Goal: Task Accomplishment & Management: Use online tool/utility

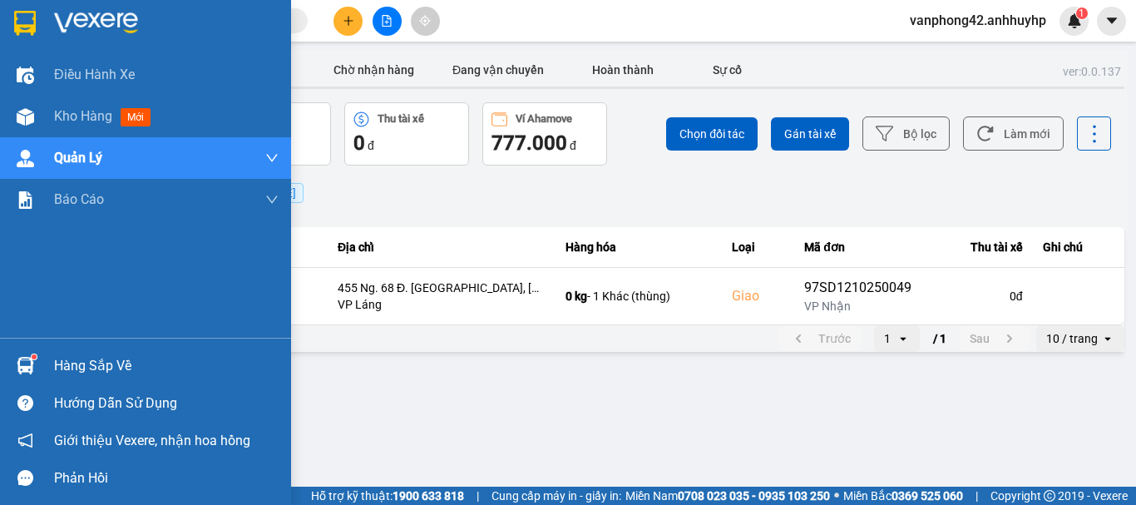
click at [57, 358] on div "Hàng sắp về" at bounding box center [166, 365] width 225 height 25
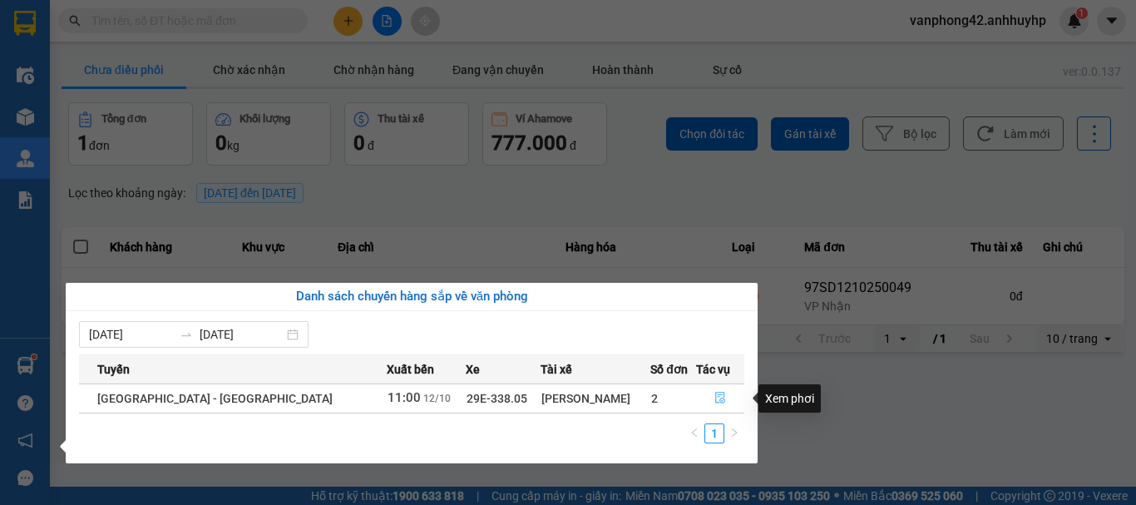
click at [701, 405] on button "button" at bounding box center [720, 398] width 47 height 27
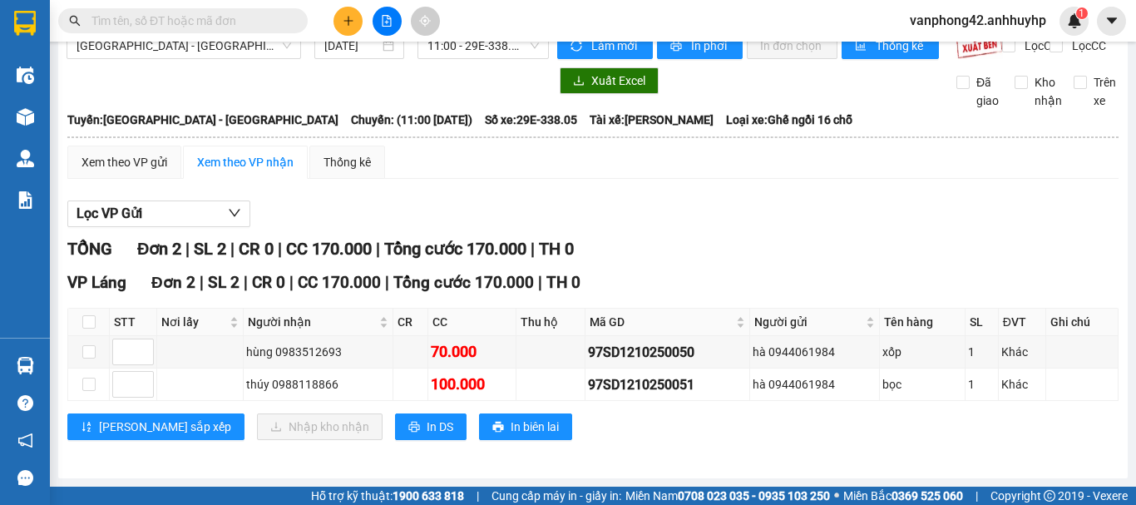
scroll to position [40, 0]
click at [624, 358] on div "97SD1210250050" at bounding box center [668, 352] width 160 height 21
copy div "97SD1210250050"
click at [656, 386] on div "97SD1210250051" at bounding box center [668, 384] width 160 height 21
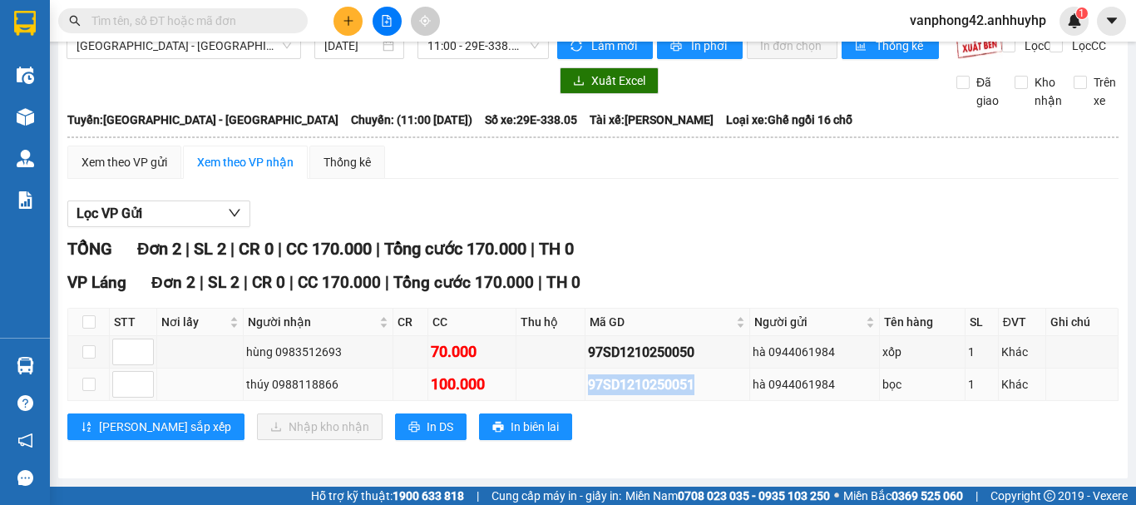
click at [656, 386] on div "97SD1210250051" at bounding box center [668, 384] width 160 height 21
copy div "97SD1210250051"
click at [90, 329] on label at bounding box center [88, 322] width 13 height 18
click at [90, 328] on input "checkbox" at bounding box center [88, 321] width 13 height 13
checkbox input "true"
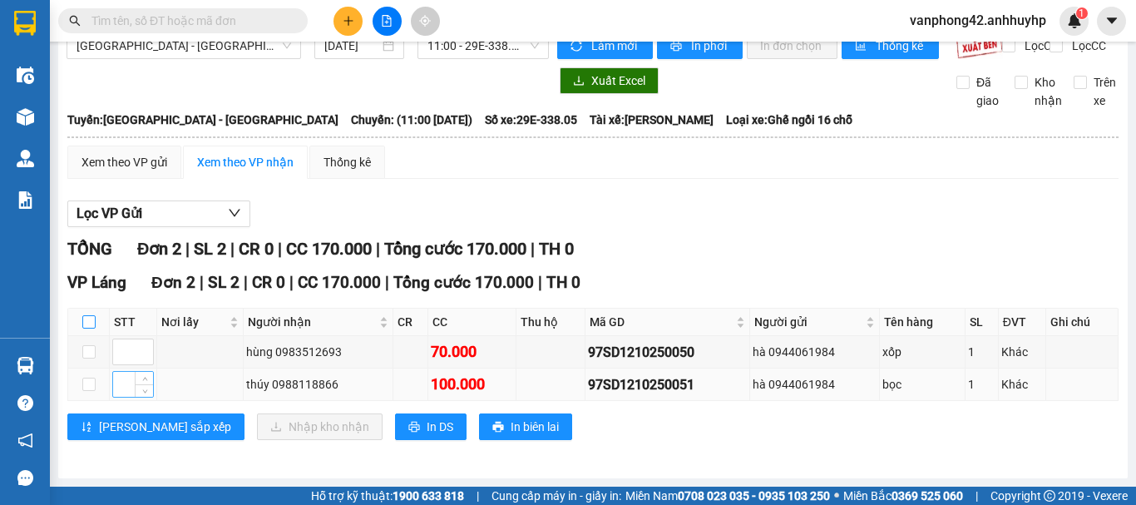
checkbox input "true"
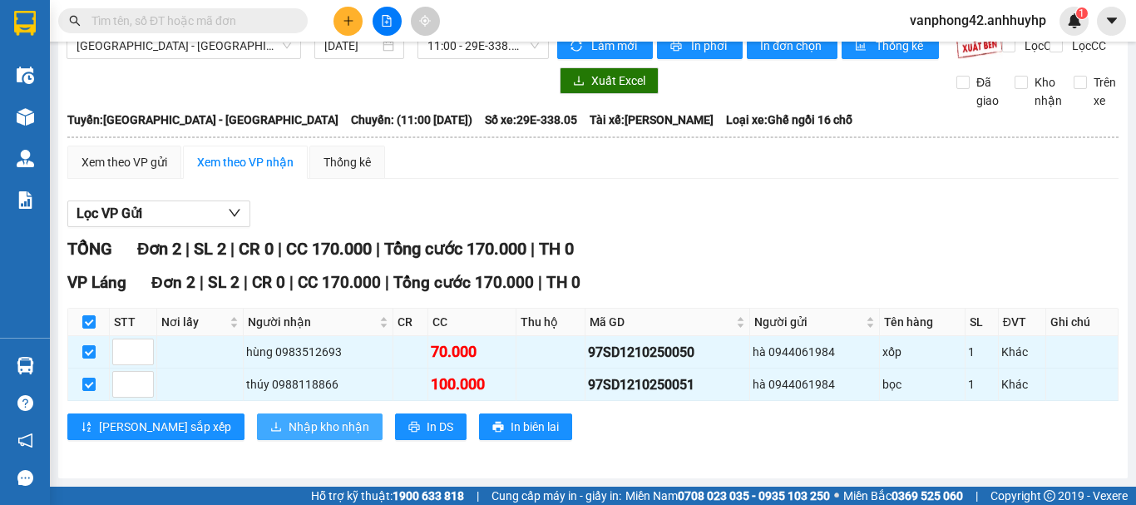
click at [289, 427] on span "Nhập kho nhận" at bounding box center [329, 426] width 81 height 18
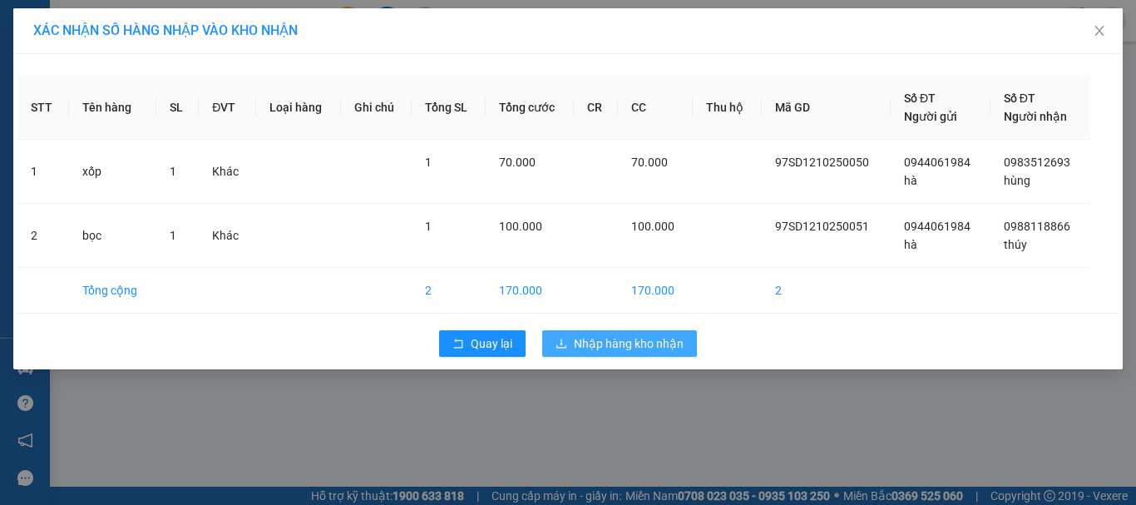
click at [634, 334] on span "Nhập hàng kho nhận" at bounding box center [629, 343] width 110 height 18
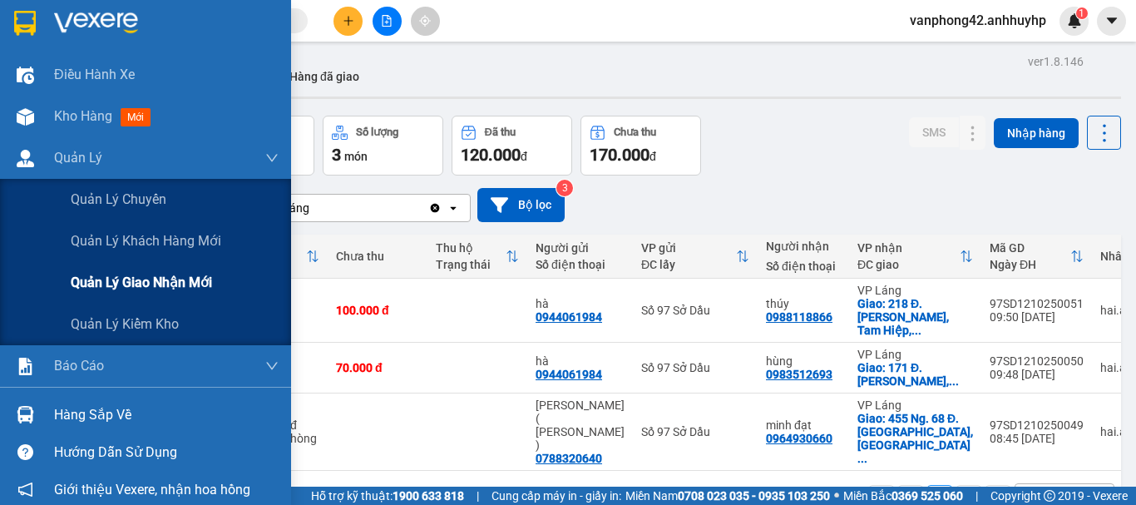
click at [172, 277] on span "Quản lý giao nhận mới" at bounding box center [141, 282] width 141 height 21
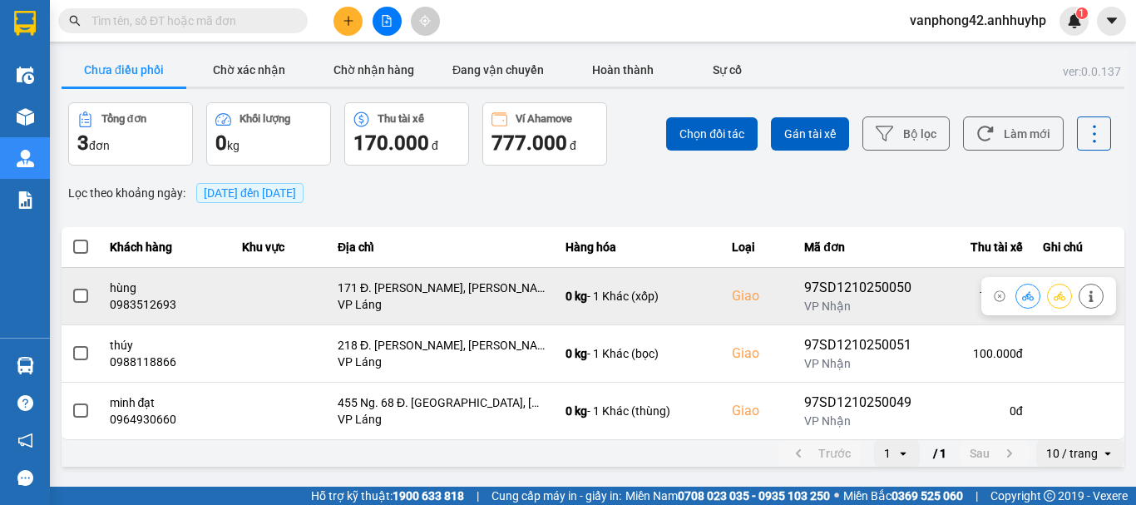
click at [86, 293] on span at bounding box center [80, 296] width 15 height 15
click at [72, 287] on input "checkbox" at bounding box center [72, 287] width 0 height 0
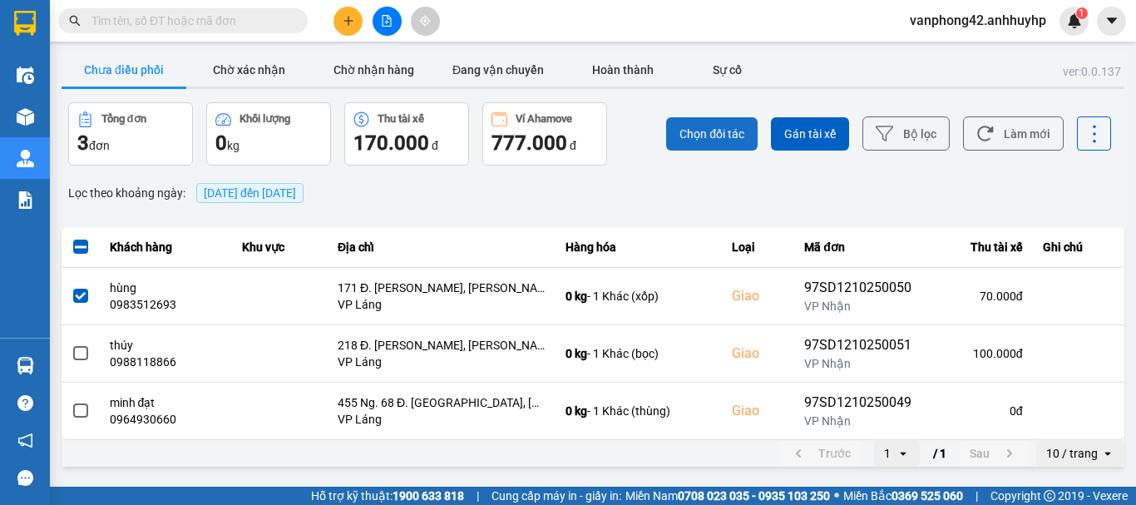
click at [707, 126] on span "Chọn đối tác" at bounding box center [711, 134] width 65 height 17
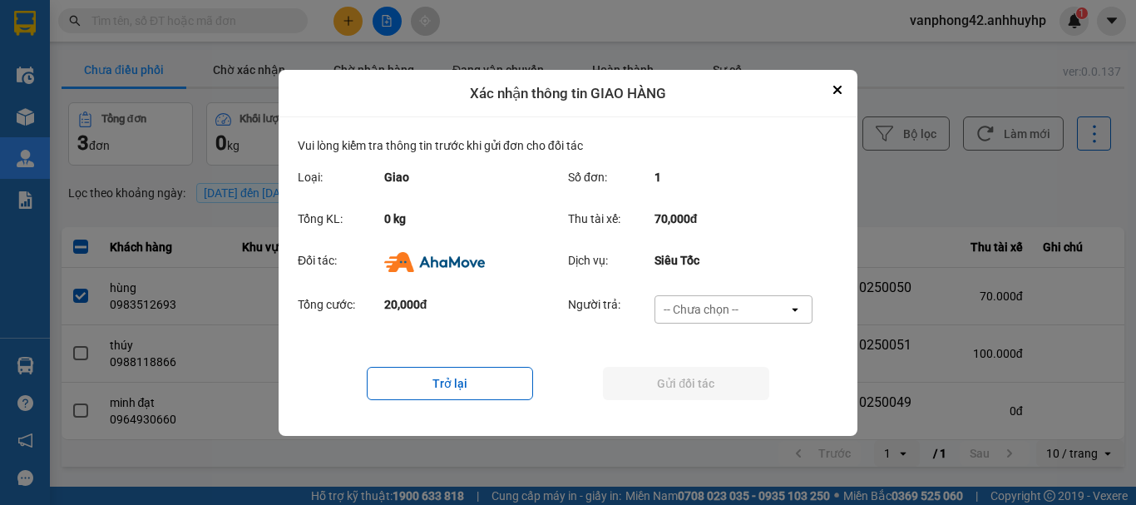
click at [718, 325] on div "Người trả: -- Chưa chọn -- open" at bounding box center [695, 314] width 254 height 38
click at [733, 312] on div "-- Chưa chọn --" at bounding box center [701, 309] width 75 height 17
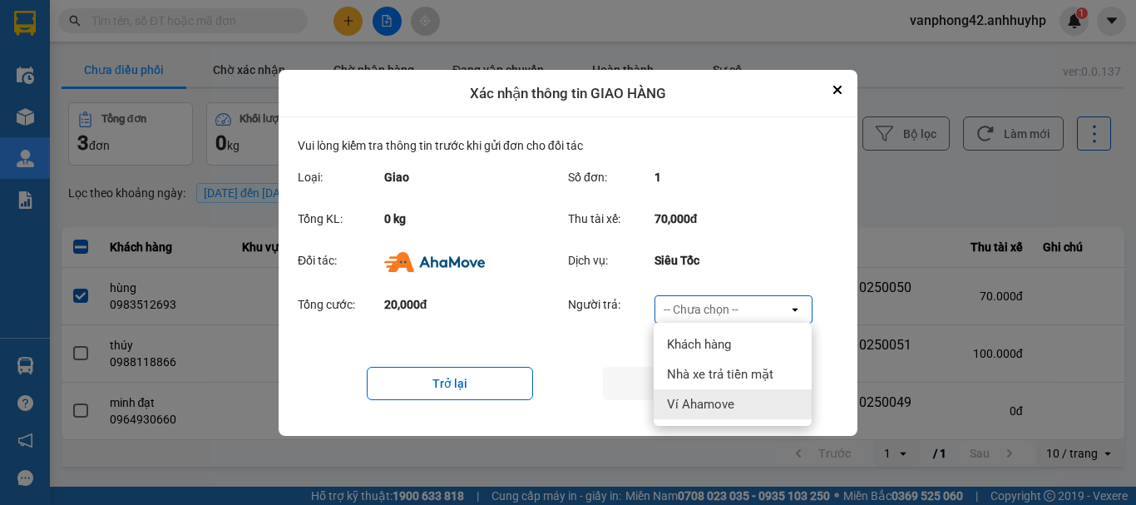
click at [718, 392] on div "Ví Ahamove" at bounding box center [733, 404] width 158 height 30
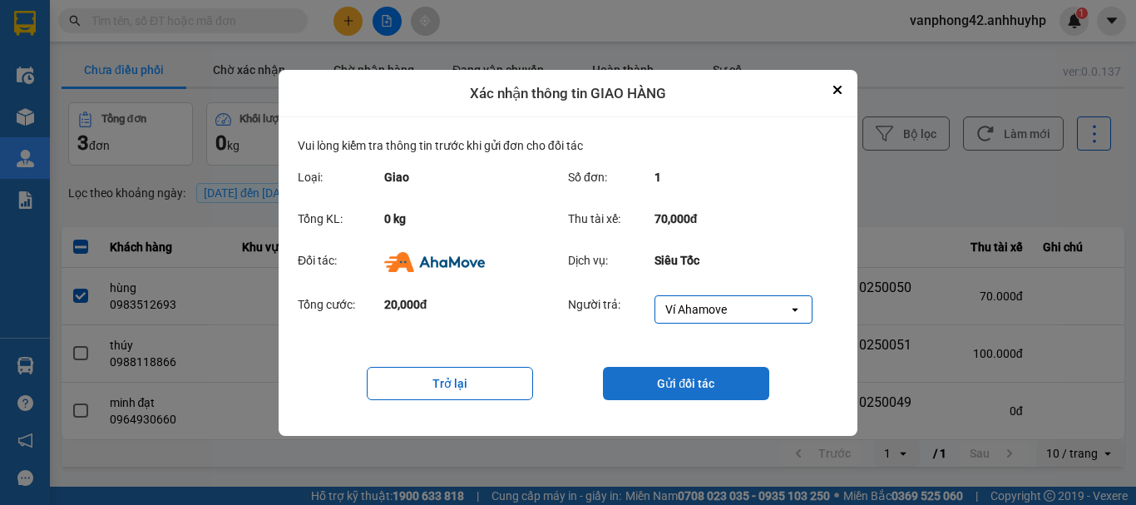
click at [708, 380] on button "Gửi đối tác" at bounding box center [686, 383] width 166 height 33
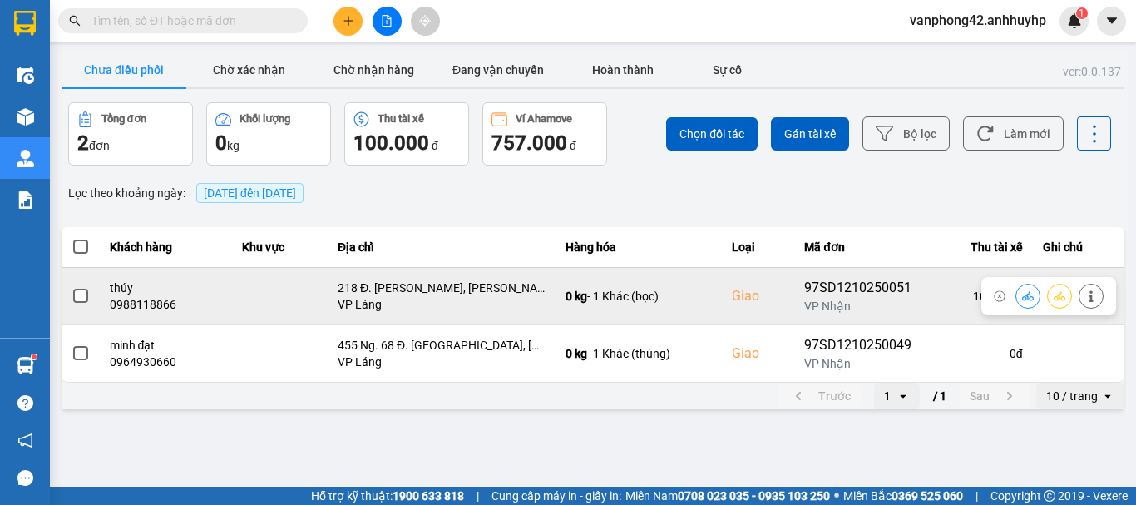
click at [1090, 298] on icon at bounding box center [1090, 296] width 4 height 12
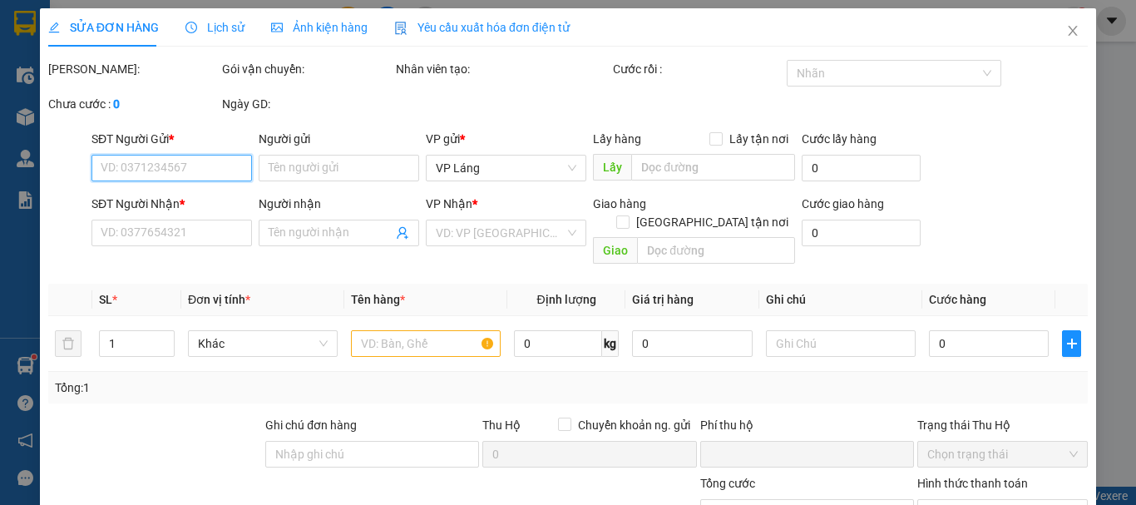
type input "0944061984"
type input "hà"
type input "0988118866"
type input "thúy"
checkbox input "true"
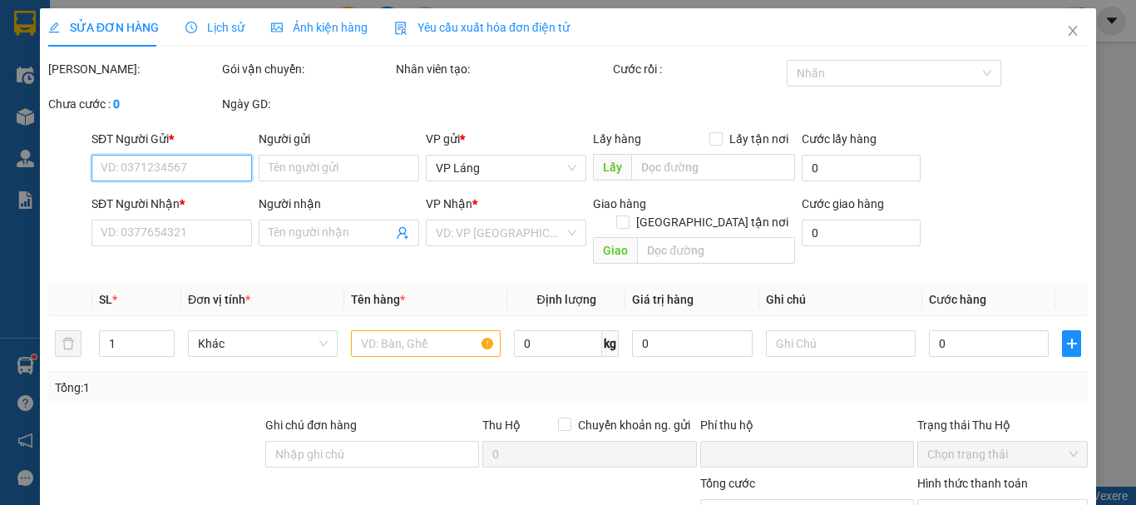
type input "218 Đ. [PERSON_NAME], [PERSON_NAME], Hoàng Mai, [GEOGRAPHIC_DATA], [GEOGRAPHIC_…"
type input "0"
type input "100.000"
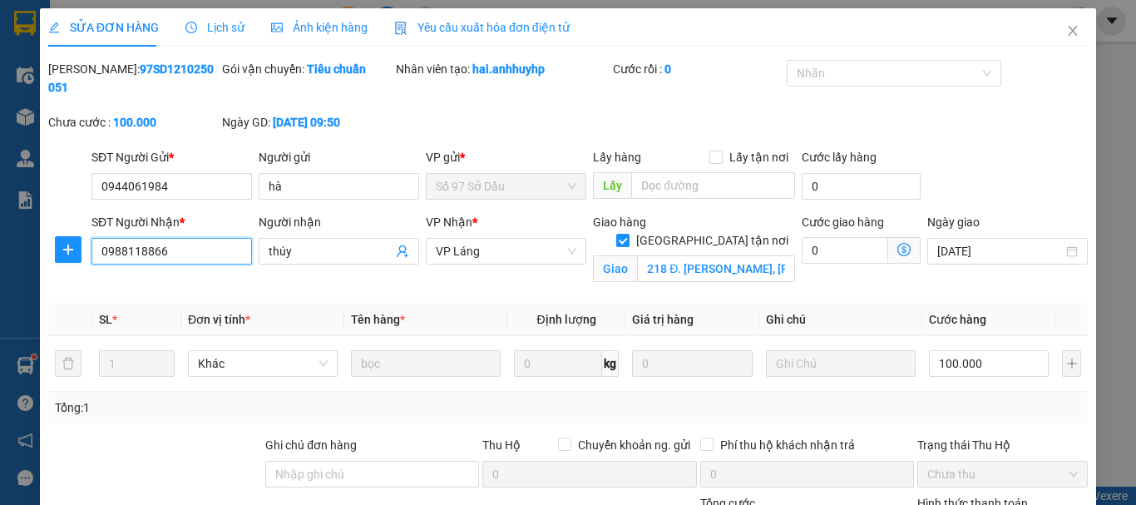
click at [148, 238] on input "0988118866" at bounding box center [171, 251] width 160 height 27
click at [145, 238] on input "0988118866" at bounding box center [171, 251] width 160 height 27
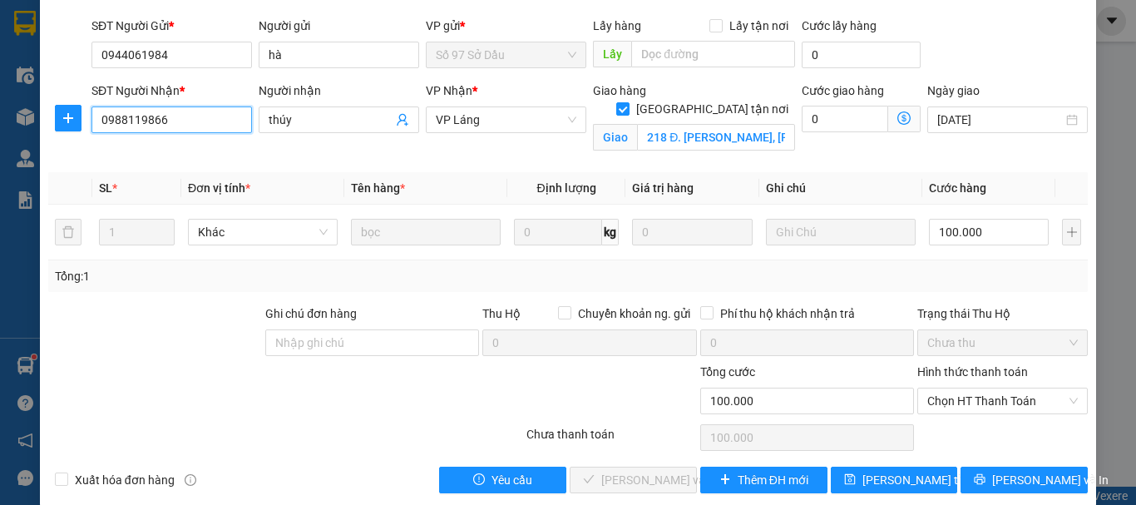
scroll to position [134, 0]
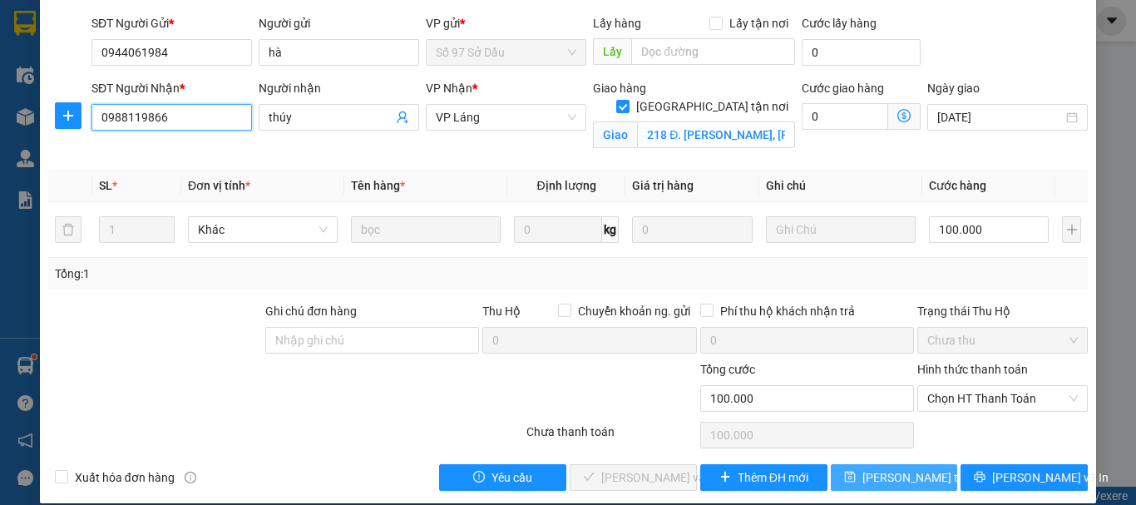
type input "0988119866"
drag, startPoint x: 900, startPoint y: 460, endPoint x: 950, endPoint y: 474, distance: 52.7
click at [896, 468] on span "[PERSON_NAME] thay đổi" at bounding box center [928, 477] width 133 height 18
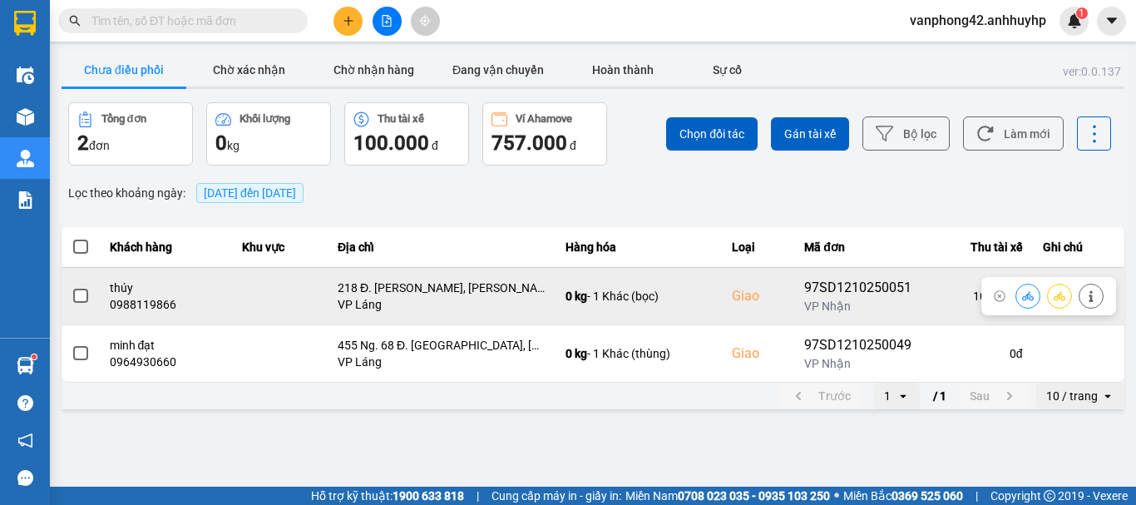
click at [84, 294] on span at bounding box center [80, 296] width 15 height 15
click at [72, 287] on input "checkbox" at bounding box center [72, 287] width 0 height 0
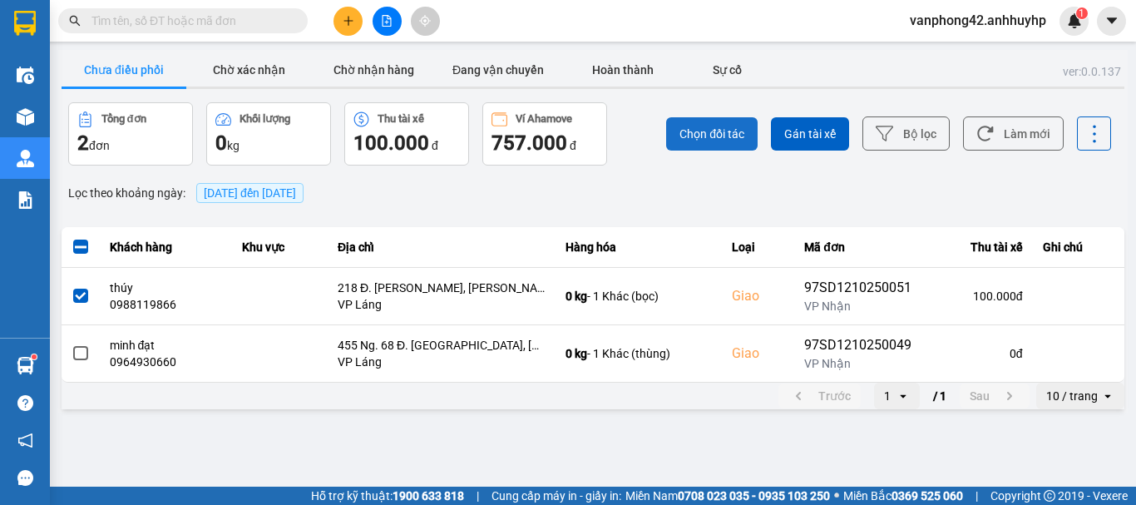
click at [692, 135] on span "Chọn đối tác" at bounding box center [711, 134] width 65 height 17
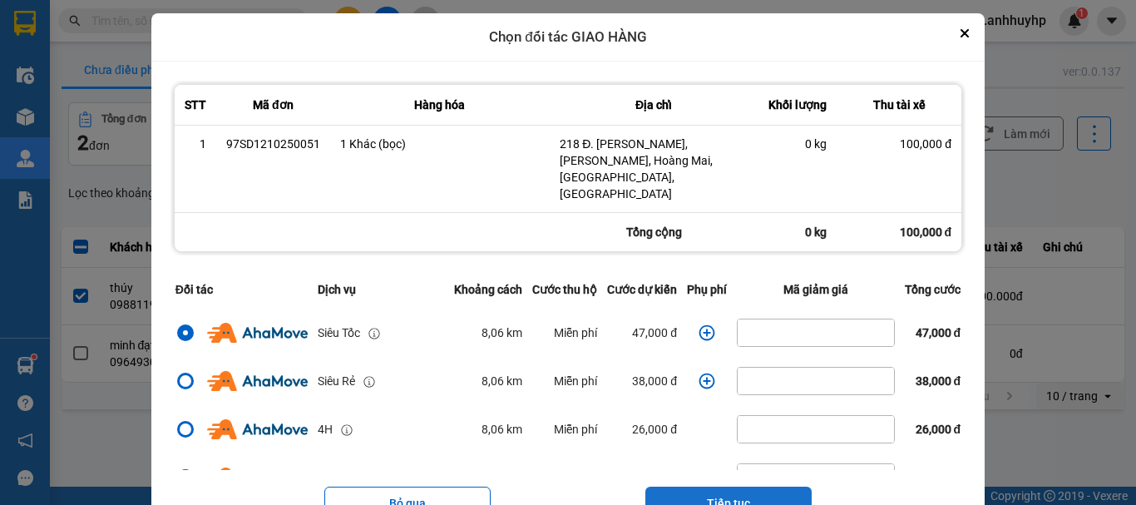
click at [736, 486] on button "Tiếp tục" at bounding box center [728, 502] width 166 height 33
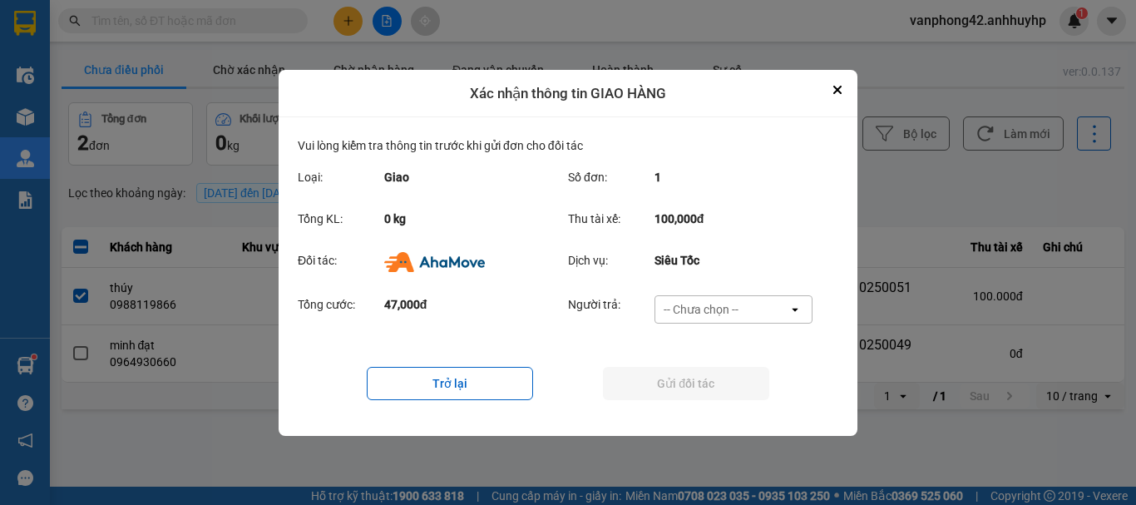
click at [708, 299] on div "-- Chưa chọn --" at bounding box center [721, 309] width 133 height 27
click at [840, 86] on icon "Close" at bounding box center [837, 89] width 7 height 7
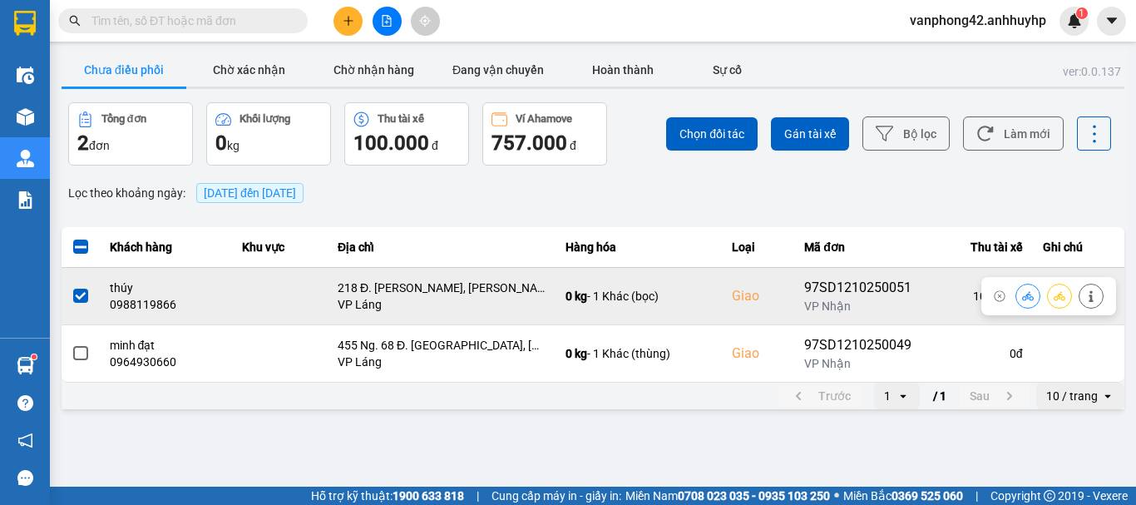
click at [72, 296] on label at bounding box center [81, 296] width 18 height 18
click at [72, 287] on input "checkbox" at bounding box center [72, 287] width 0 height 0
click at [85, 293] on span at bounding box center [80, 296] width 15 height 15
click at [72, 287] on input "checkbox" at bounding box center [72, 287] width 0 height 0
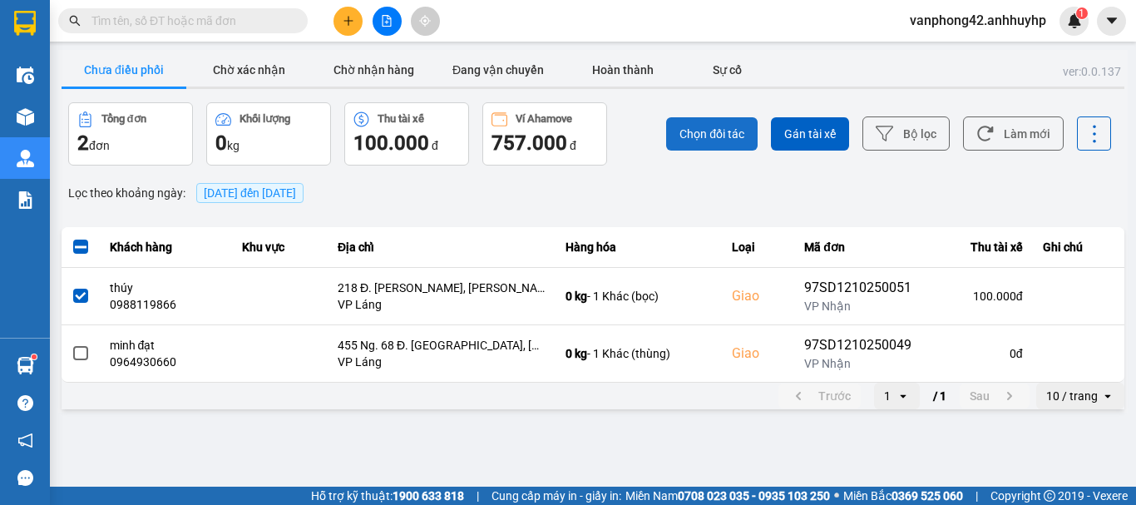
click at [729, 147] on button "Chọn đối tác" at bounding box center [711, 133] width 91 height 33
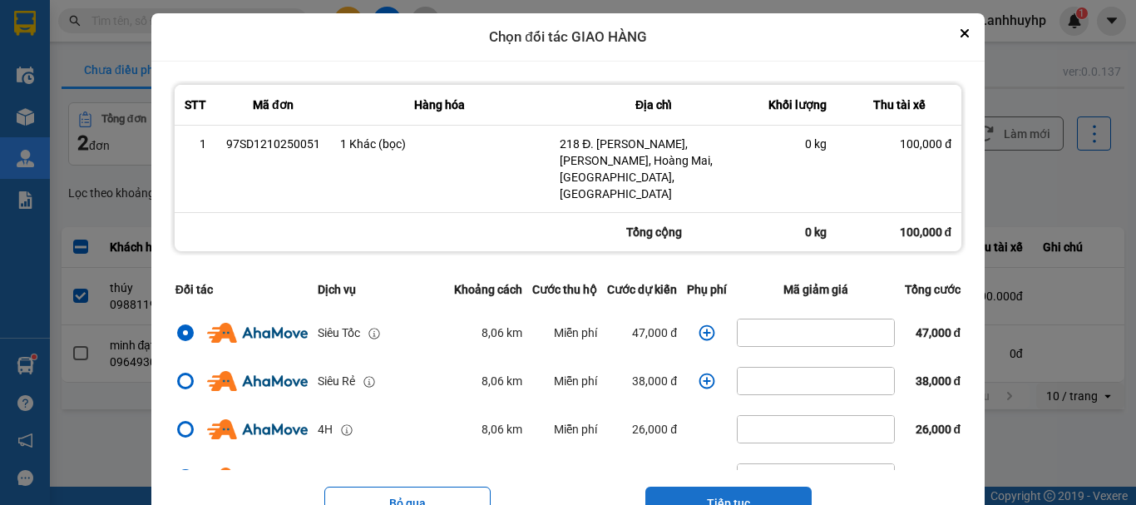
click at [743, 486] on button "Tiếp tục" at bounding box center [728, 502] width 166 height 33
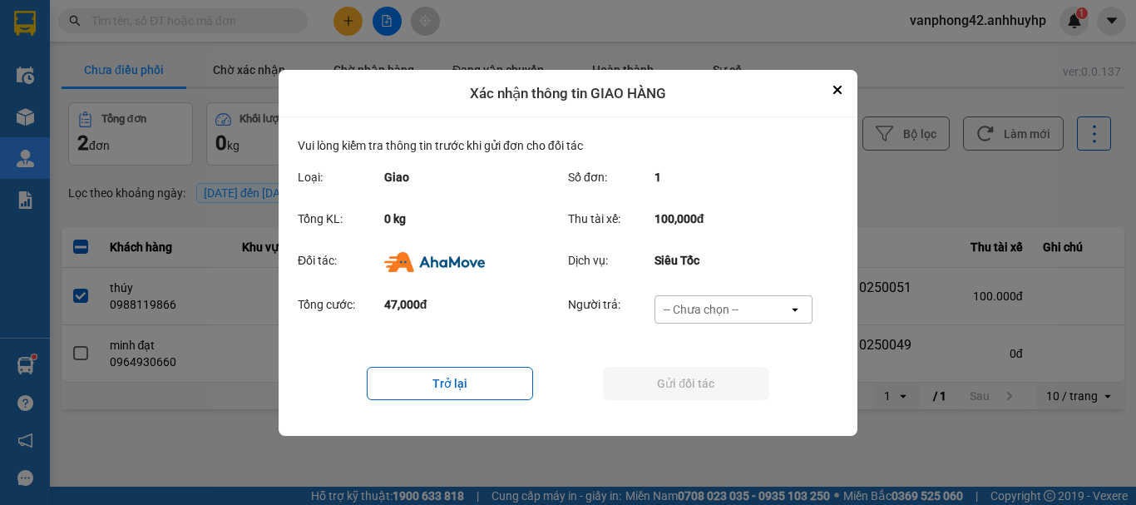
click at [745, 315] on div "-- Chưa chọn --" at bounding box center [721, 309] width 133 height 27
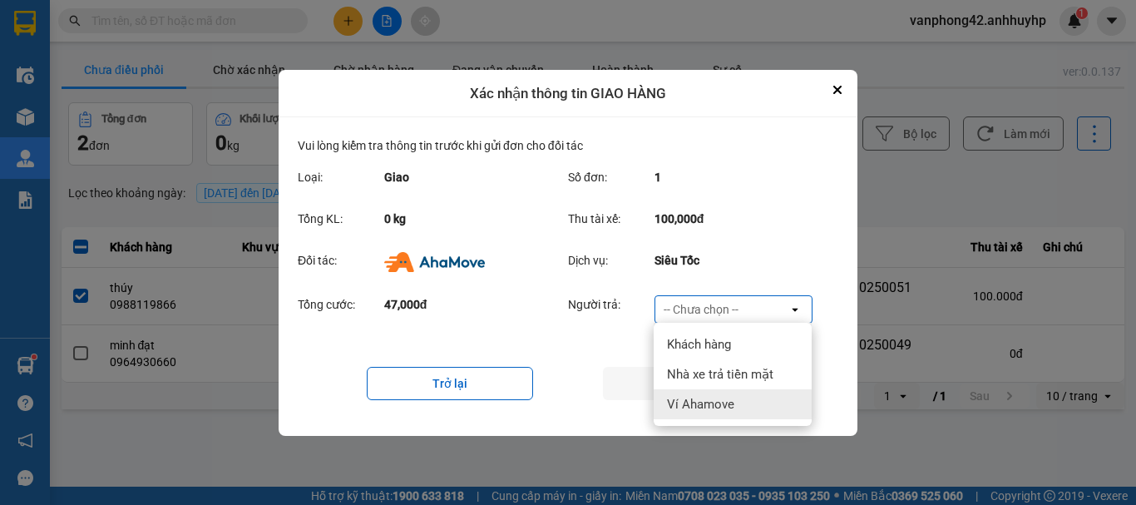
click at [713, 399] on span "Ví Ahamove" at bounding box center [700, 404] width 67 height 17
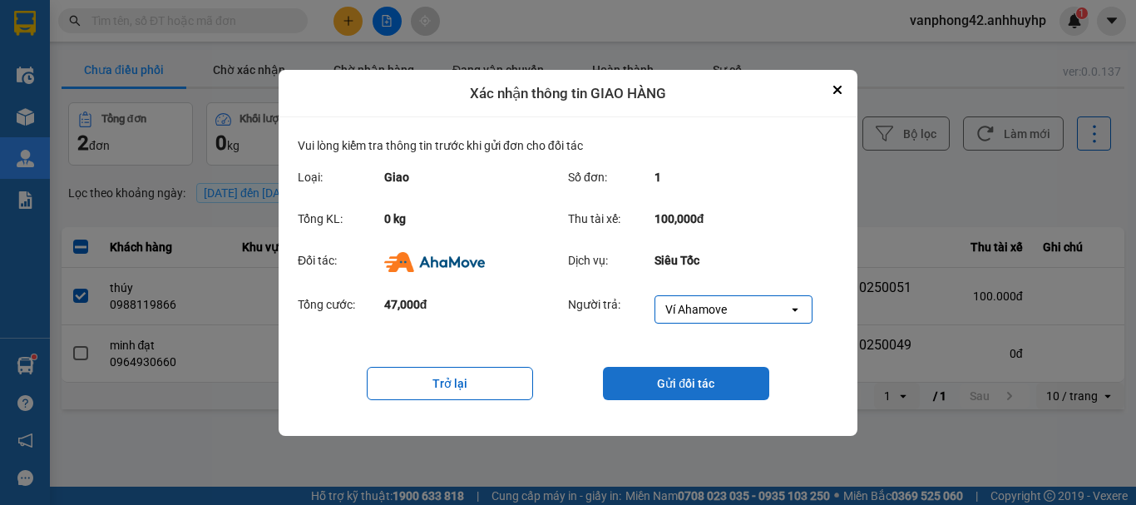
click at [661, 382] on button "Gửi đối tác" at bounding box center [686, 383] width 166 height 33
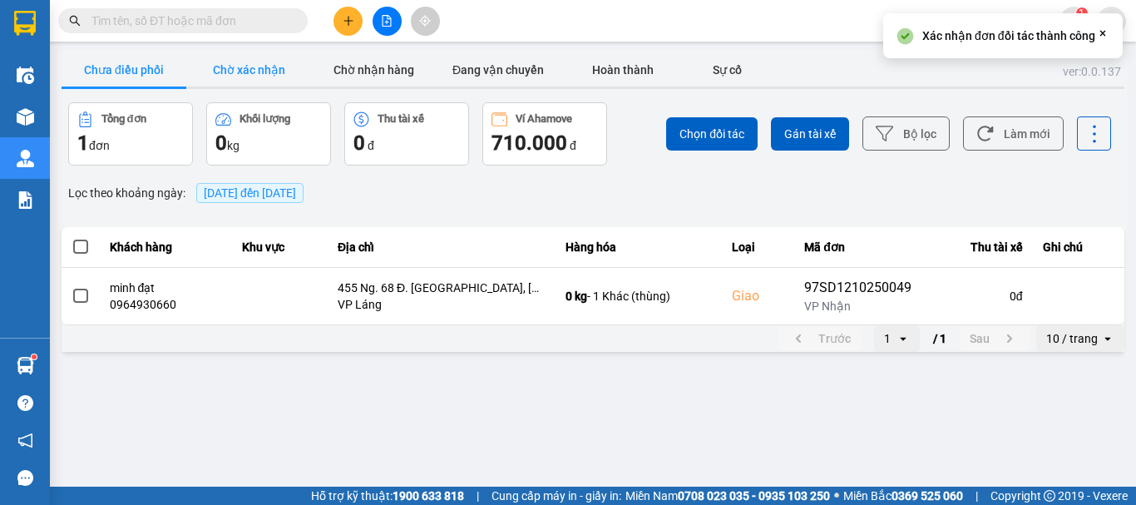
click at [256, 62] on button "Chờ xác nhận" at bounding box center [248, 69] width 125 height 33
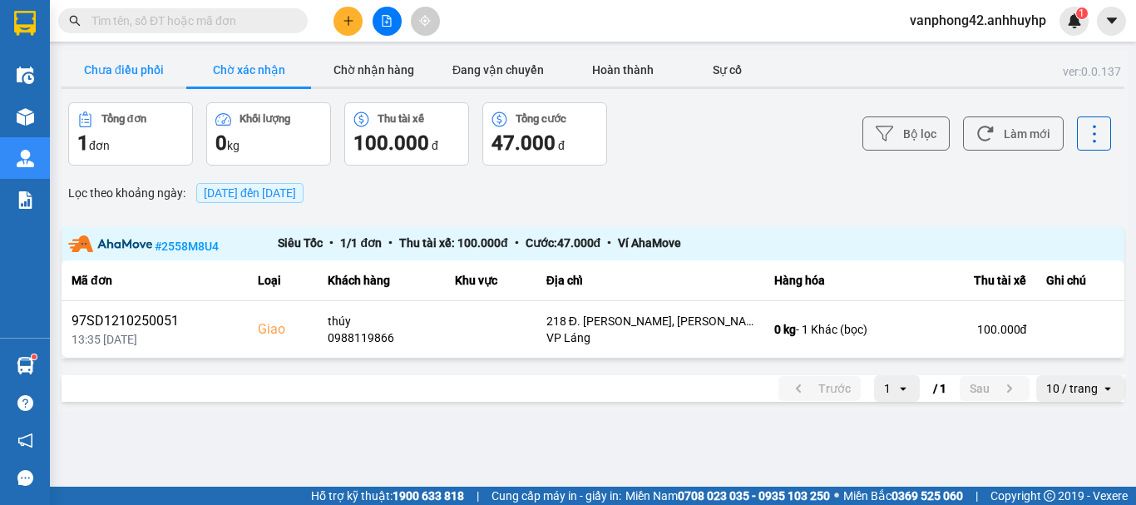
click at [129, 73] on button "Chưa điều phối" at bounding box center [124, 69] width 125 height 33
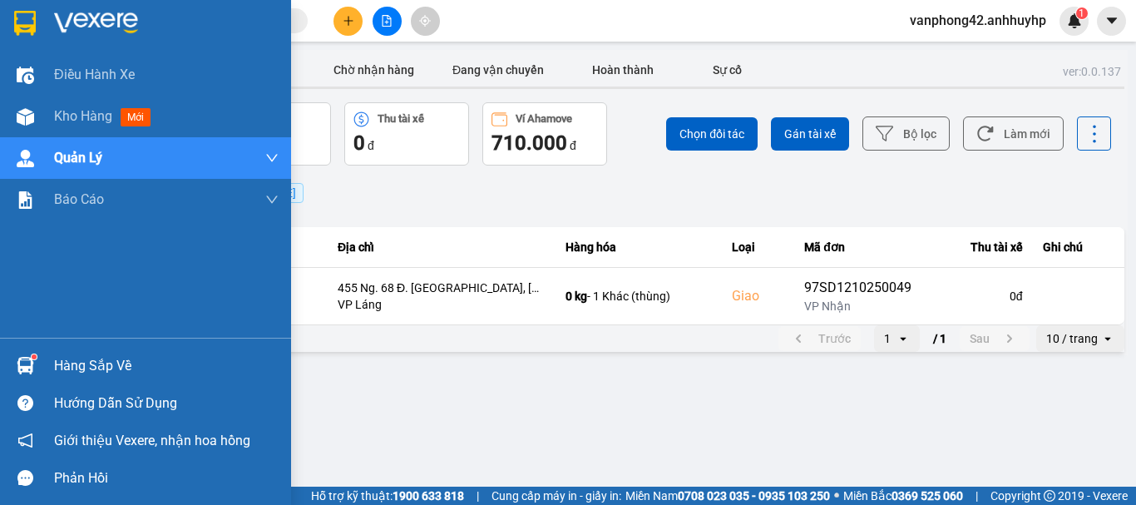
click at [20, 368] on img at bounding box center [25, 365] width 17 height 17
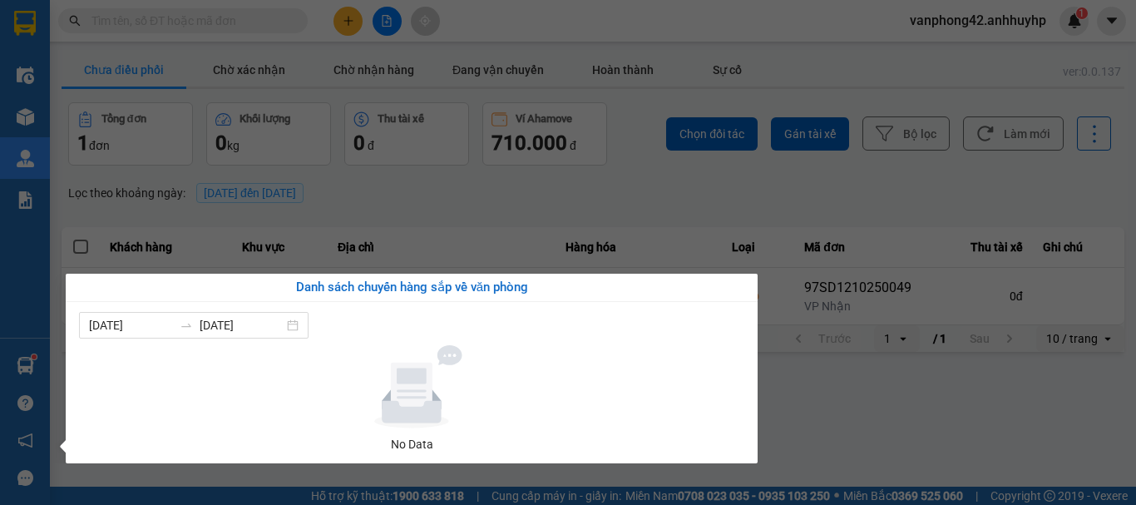
click at [809, 395] on section "Kết quả tìm kiếm ( 0 ) Bộ lọc No Data vanphong42.anhhuyhp 1 Điều hành xe Kho hà…" at bounding box center [568, 252] width 1136 height 505
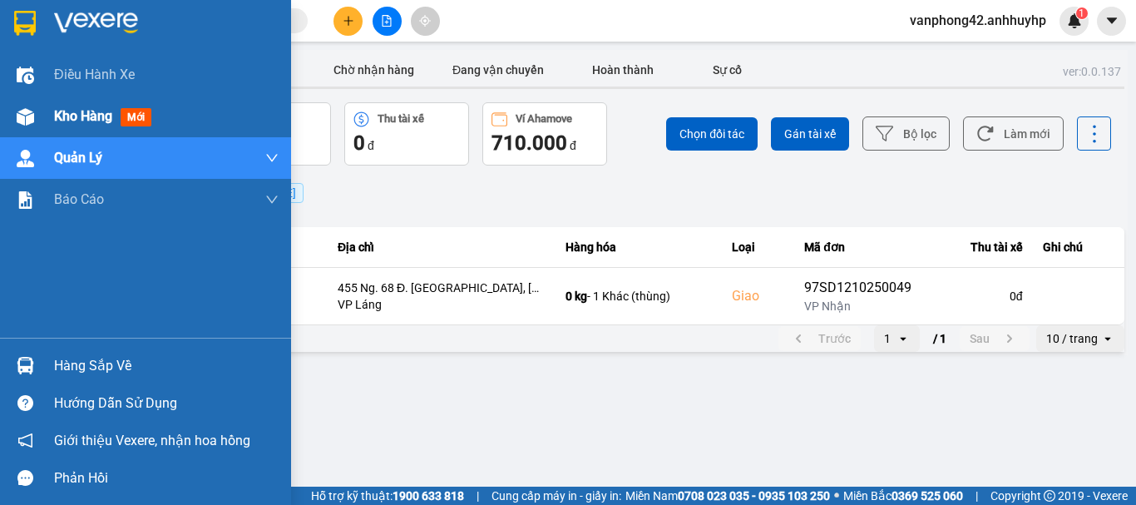
click at [27, 115] on img at bounding box center [25, 116] width 17 height 17
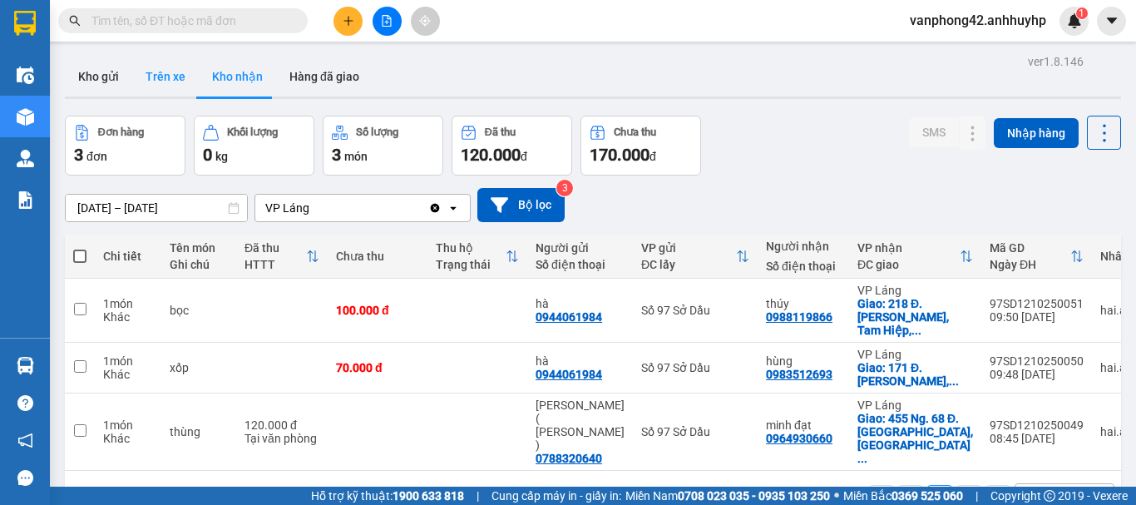
click at [186, 79] on button "Trên xe" at bounding box center [165, 77] width 67 height 40
type input "[DATE] – [DATE]"
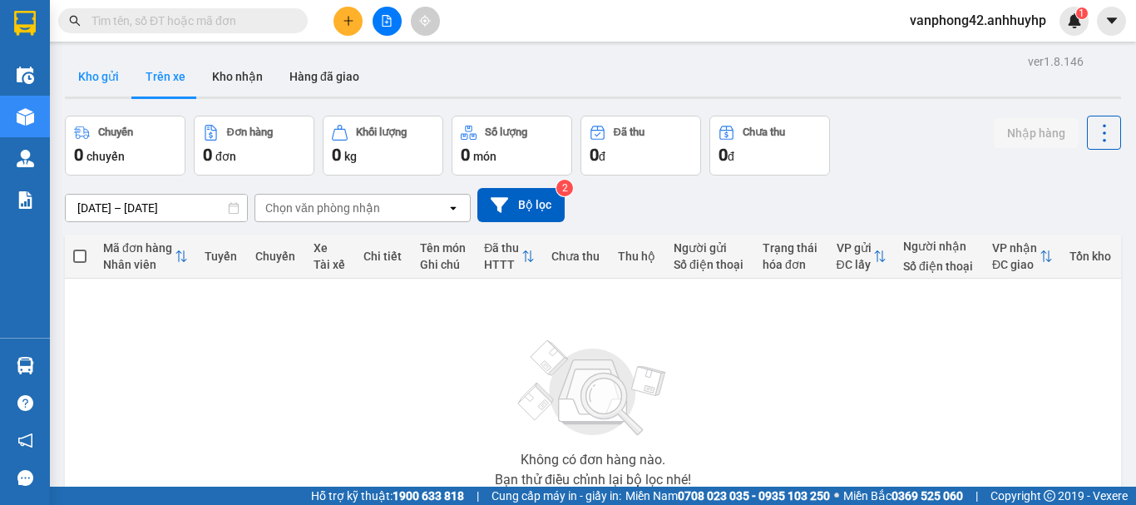
click at [99, 73] on button "Kho gửi" at bounding box center [98, 77] width 67 height 40
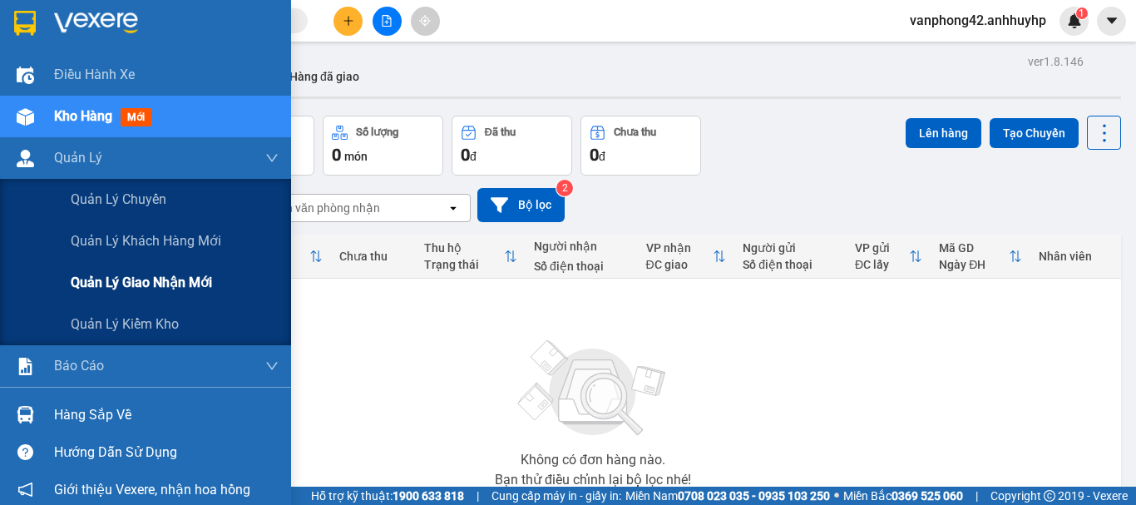
click at [157, 279] on span "Quản lý giao nhận mới" at bounding box center [141, 282] width 141 height 21
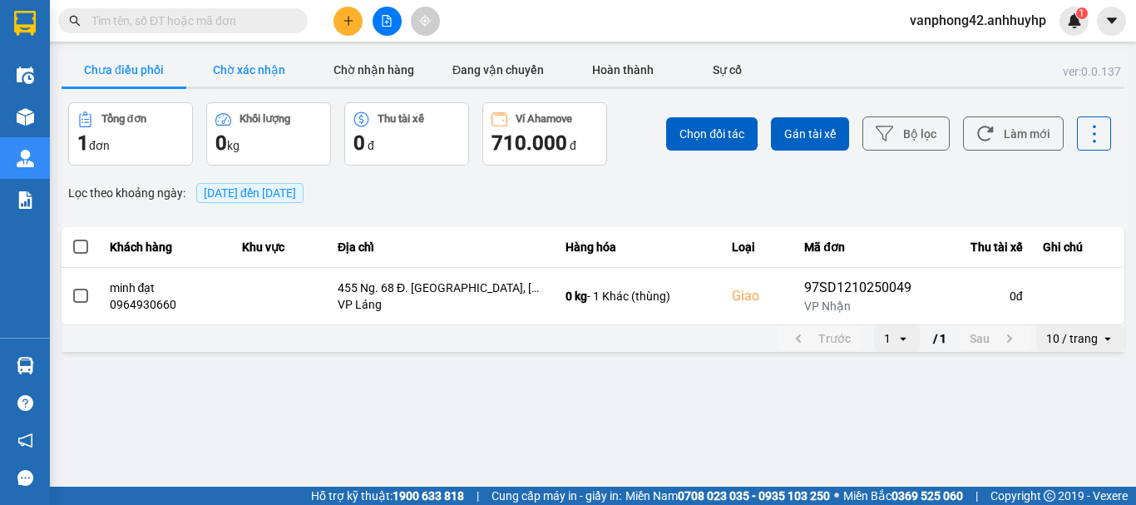
click at [270, 67] on button "Chờ xác nhận" at bounding box center [248, 69] width 125 height 33
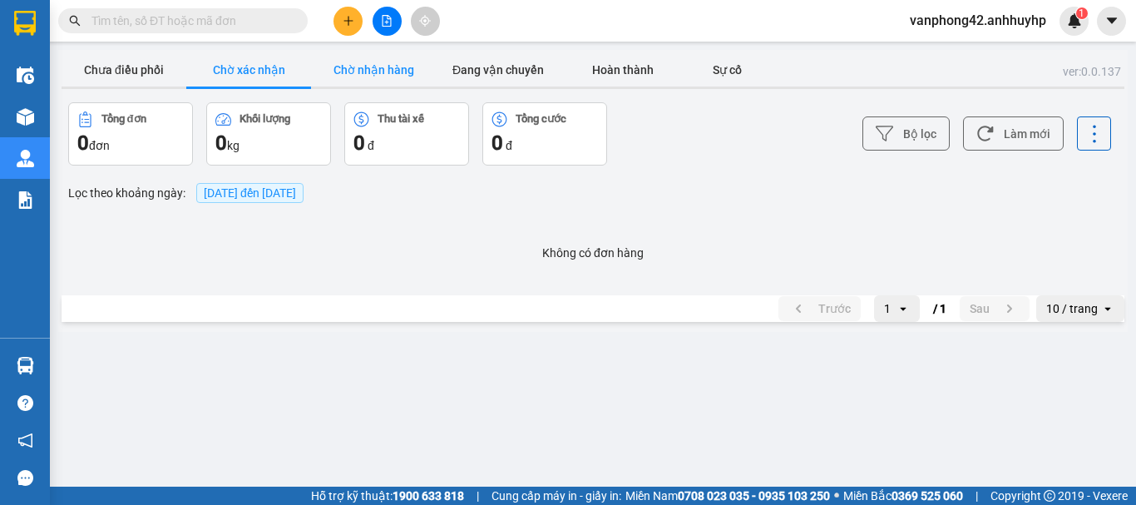
click at [374, 74] on button "Chờ nhận hàng" at bounding box center [373, 69] width 125 height 33
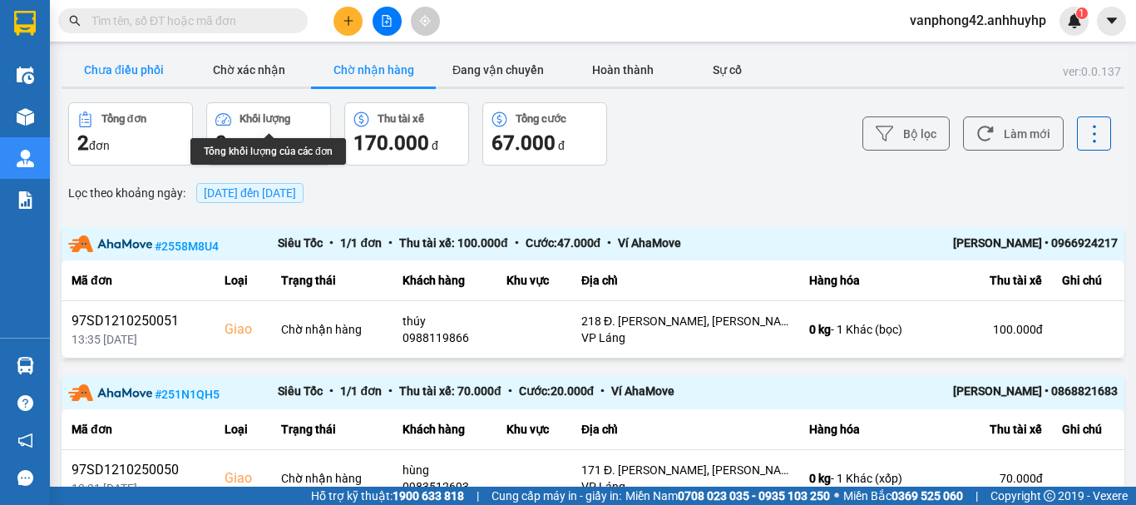
click at [138, 73] on button "Chưa điều phối" at bounding box center [124, 69] width 125 height 33
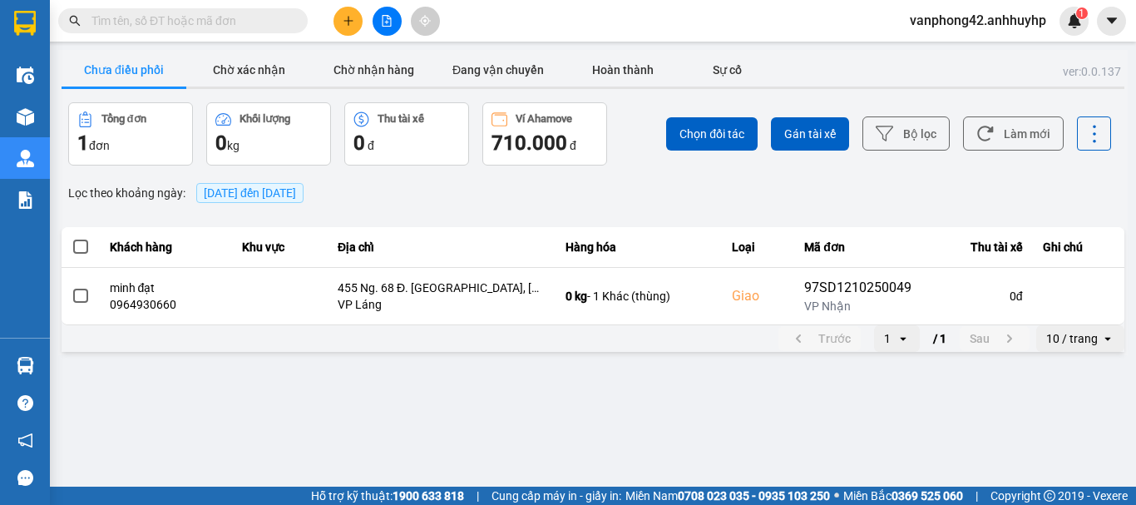
click at [343, 7] on button at bounding box center [347, 21] width 29 height 29
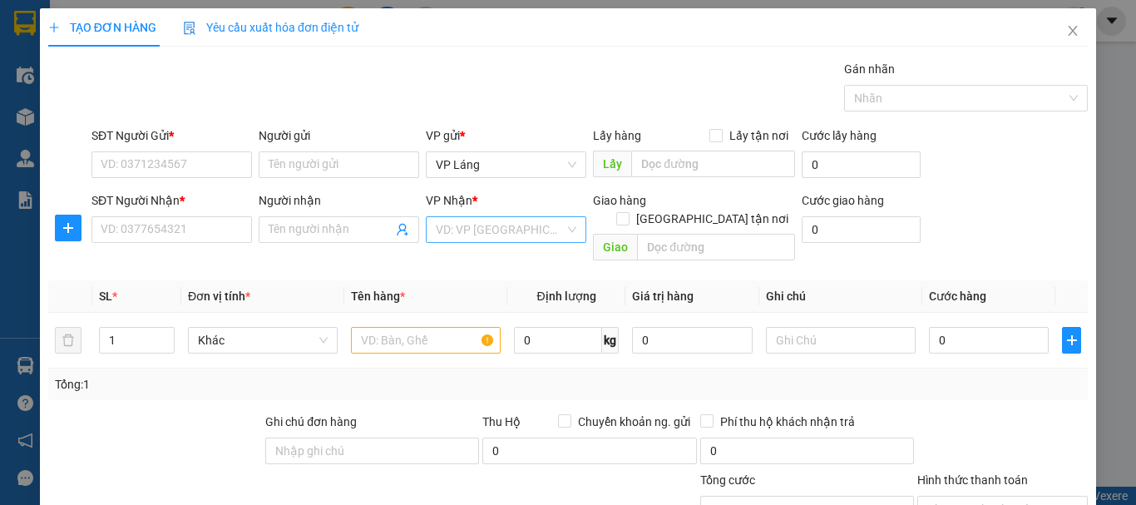
click at [514, 234] on input "search" at bounding box center [500, 229] width 129 height 25
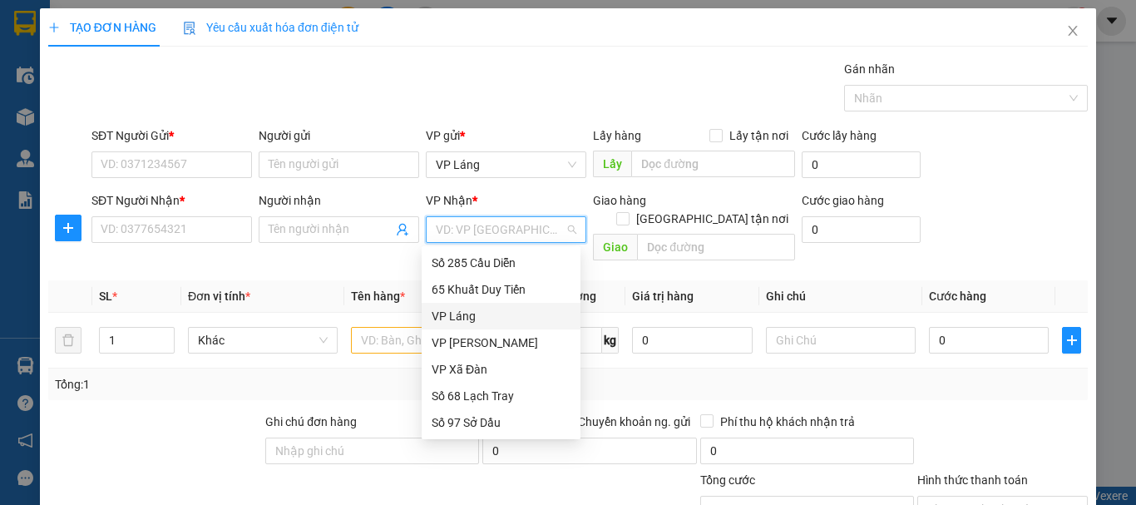
click at [456, 318] on div "VP Láng" at bounding box center [501, 316] width 139 height 18
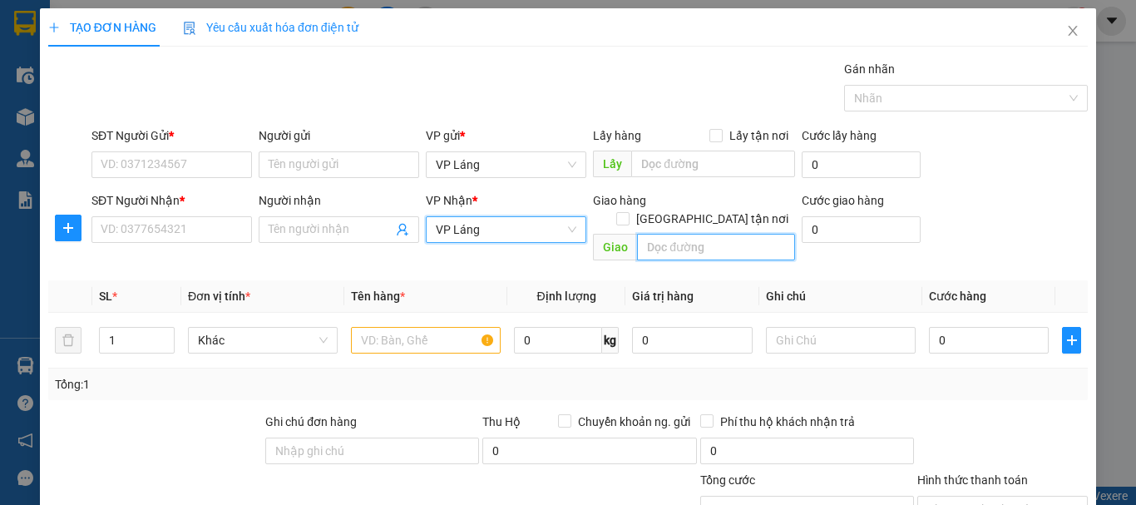
click at [663, 234] on input "text" at bounding box center [716, 247] width 158 height 27
paste input "2GCC+VG4, [PERSON_NAME], [GEOGRAPHIC_DATA], [GEOGRAPHIC_DATA], [GEOGRAPHIC_DATA]"
type input "2GCC+VG4, [PERSON_NAME], [GEOGRAPHIC_DATA], [GEOGRAPHIC_DATA], [GEOGRAPHIC_DATA]"
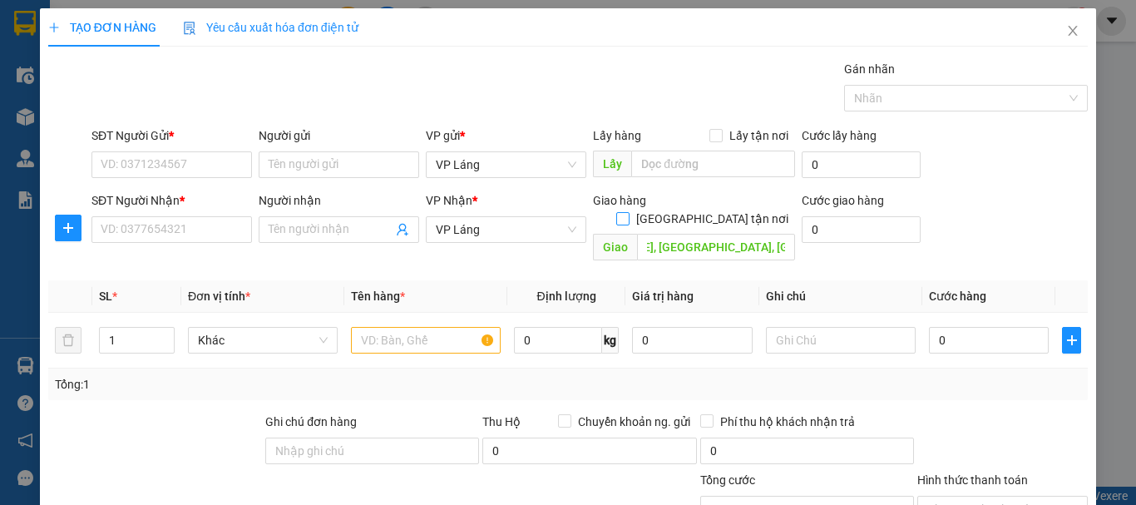
click at [628, 212] on input "[GEOGRAPHIC_DATA] tận nơi" at bounding box center [622, 218] width 12 height 12
checkbox input "true"
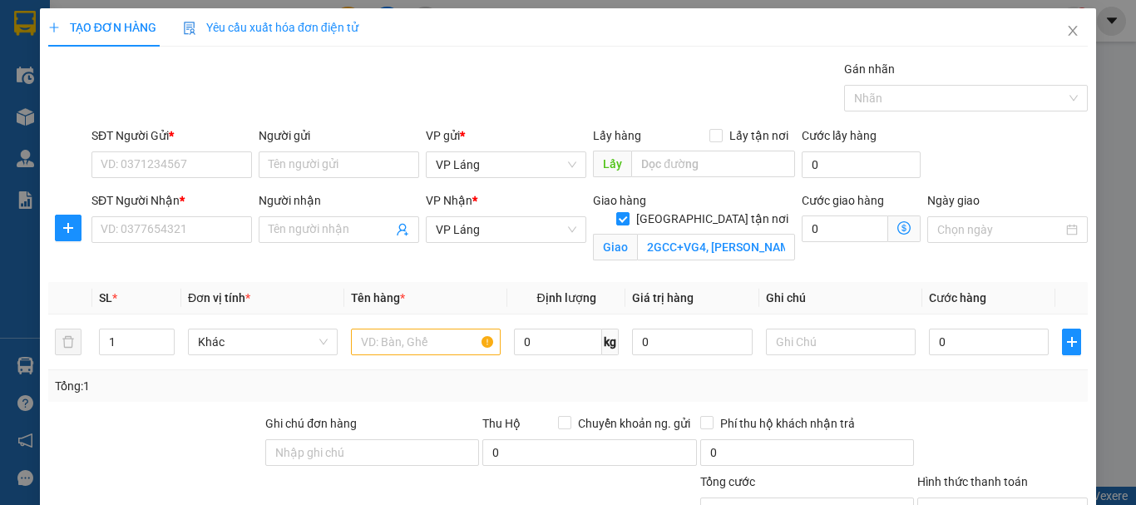
click at [905, 229] on span at bounding box center [904, 228] width 32 height 27
click at [897, 227] on icon "dollar-circle" at bounding box center [903, 227] width 13 height 13
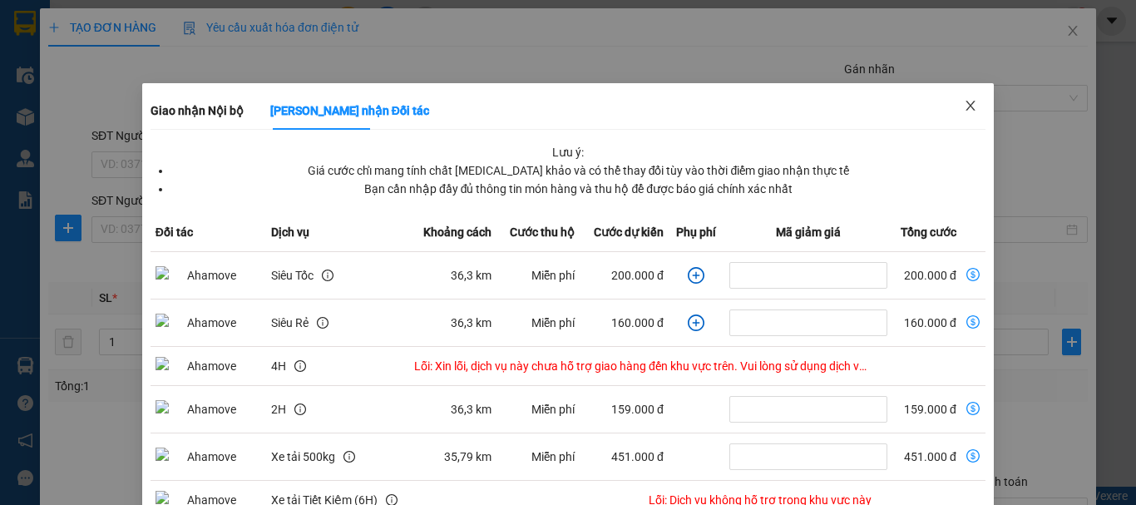
click at [947, 108] on span "Close" at bounding box center [970, 106] width 47 height 47
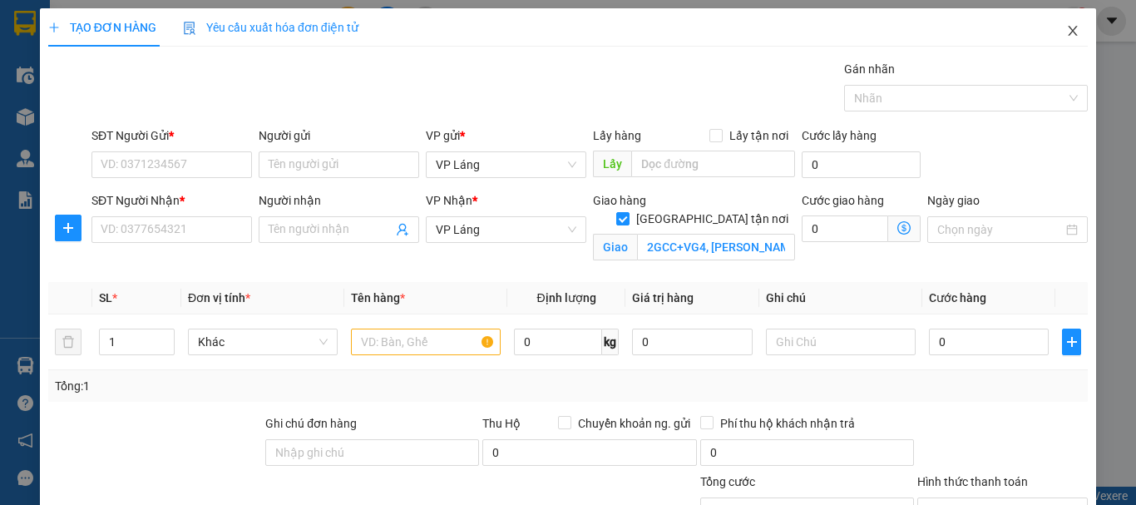
click at [1066, 37] on icon "close" at bounding box center [1072, 30] width 13 height 13
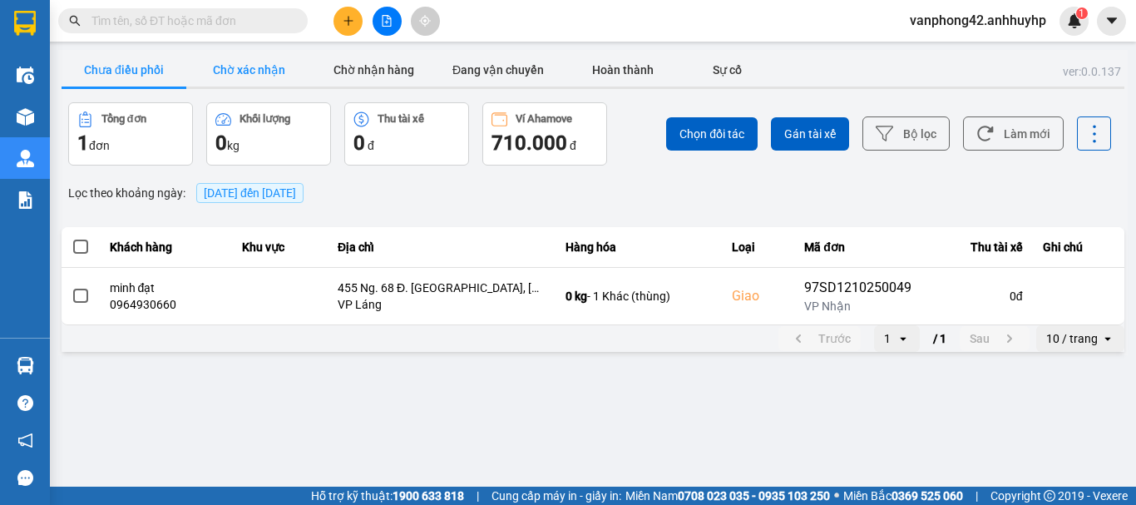
click at [272, 63] on button "Chờ xác nhận" at bounding box center [248, 69] width 125 height 33
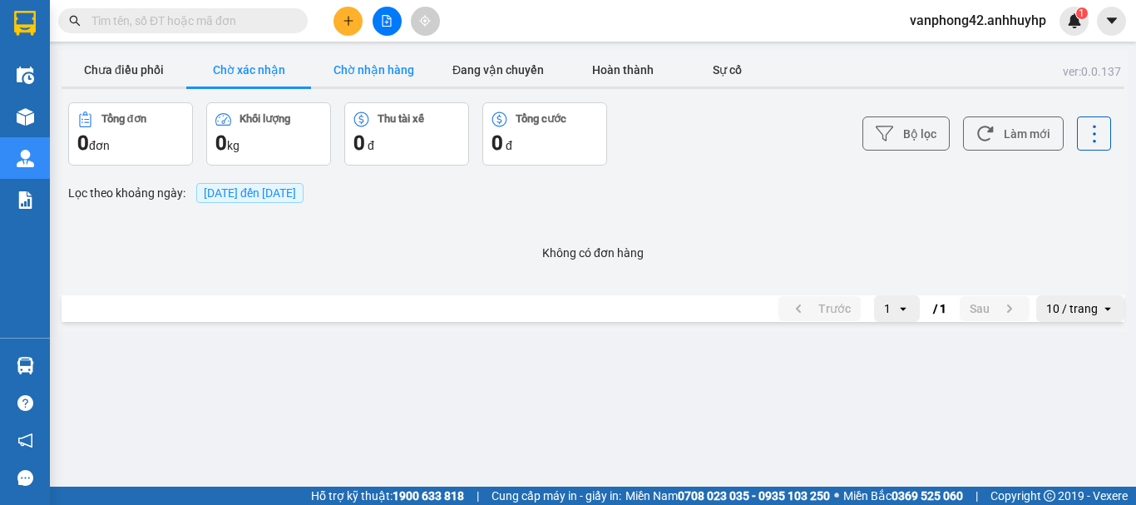
click at [381, 58] on button "Chờ nhận hàng" at bounding box center [373, 69] width 125 height 33
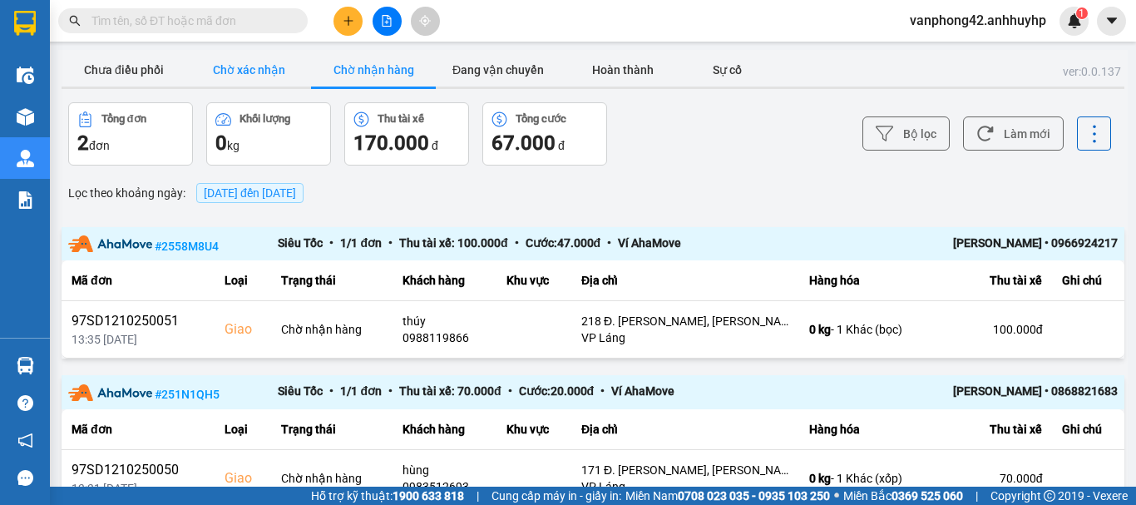
click at [247, 64] on button "Chờ xác nhận" at bounding box center [248, 69] width 125 height 33
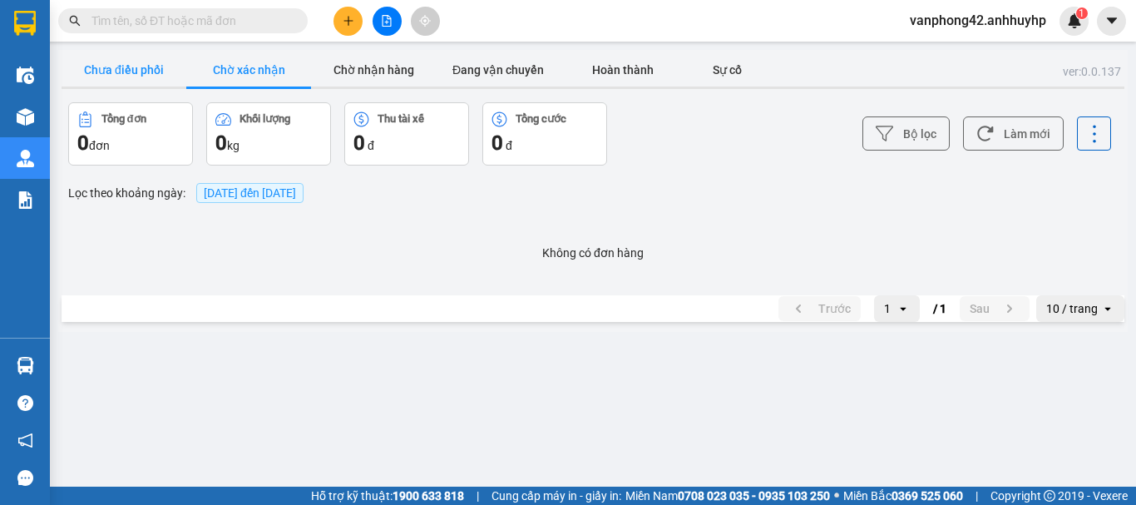
click at [150, 65] on button "Chưa điều phối" at bounding box center [124, 69] width 125 height 33
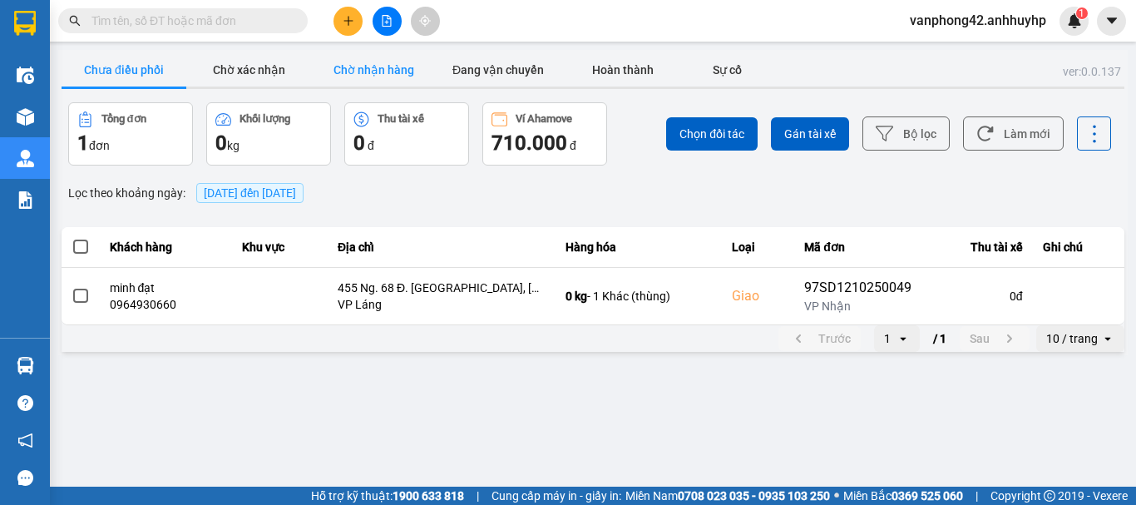
click at [418, 61] on button "Chờ nhận hàng" at bounding box center [373, 69] width 125 height 33
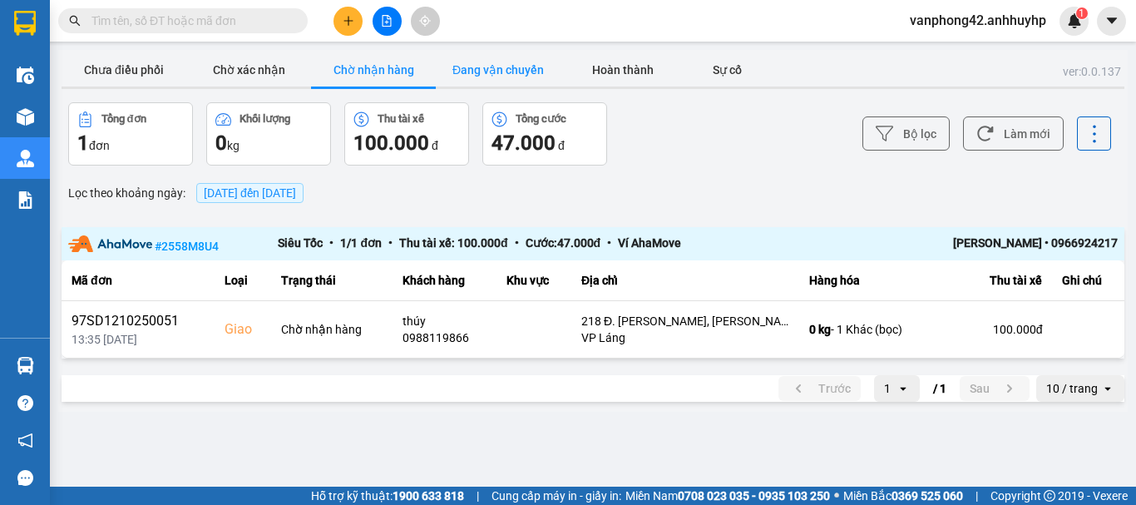
click at [461, 62] on button "Đang vận chuyển" at bounding box center [498, 69] width 125 height 33
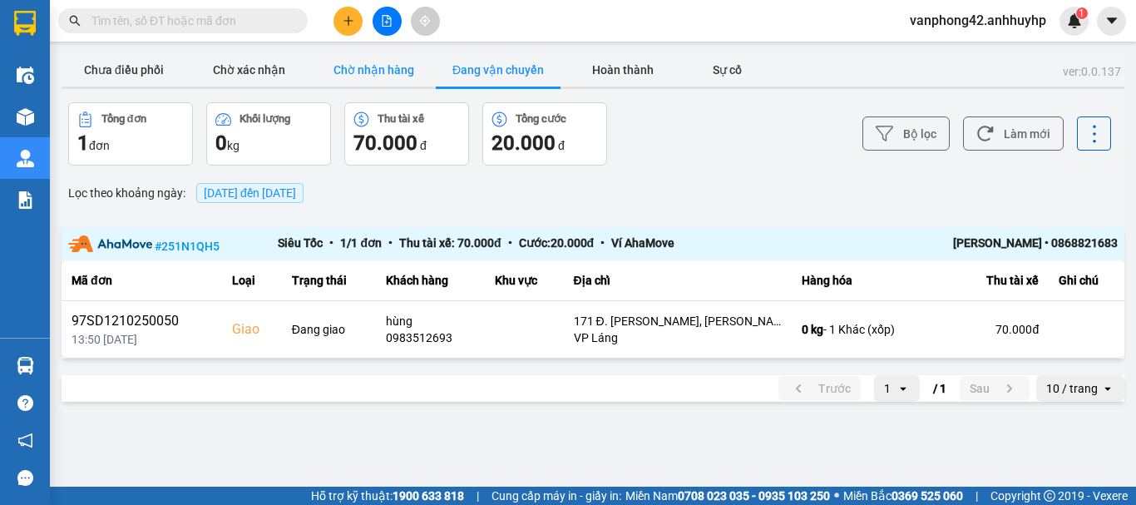
click at [358, 65] on button "Chờ nhận hàng" at bounding box center [373, 69] width 125 height 33
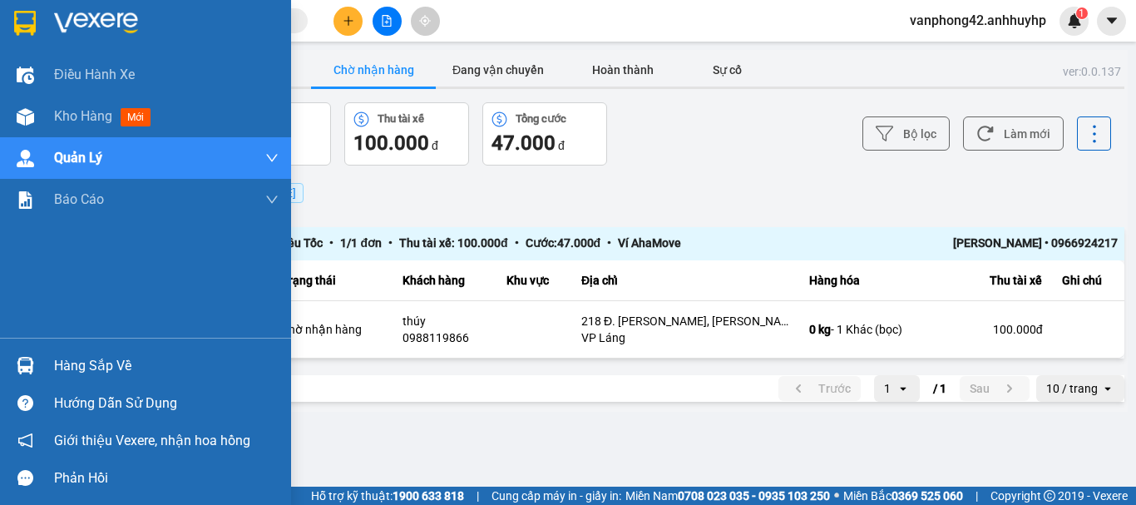
click at [95, 370] on div "Hàng sắp về" at bounding box center [166, 365] width 225 height 25
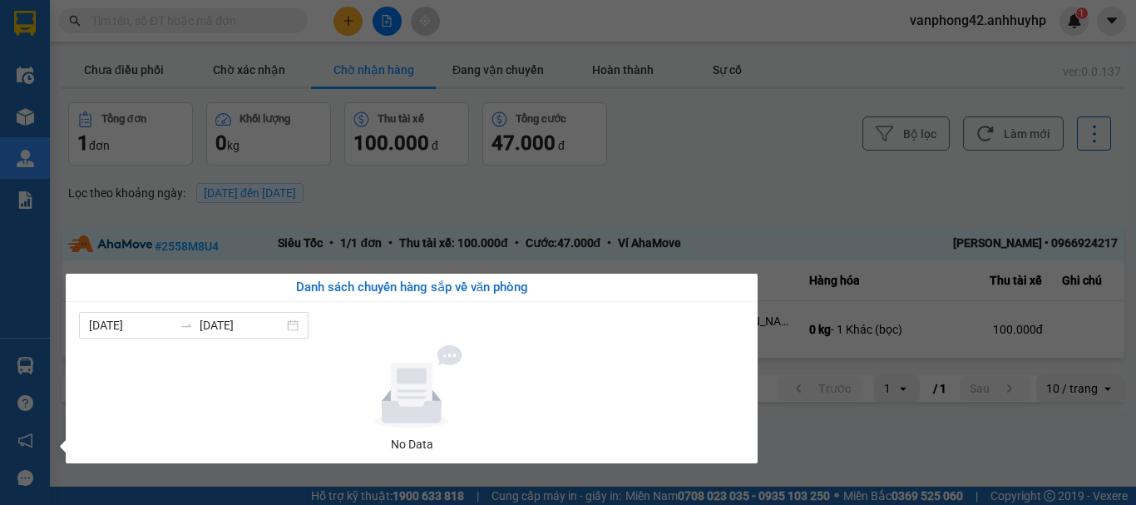
click at [700, 155] on section "Kết quả tìm kiếm ( 0 ) Bộ lọc No Data vanphong42.anhhuyhp 1 Điều hành xe Kho hà…" at bounding box center [568, 252] width 1136 height 505
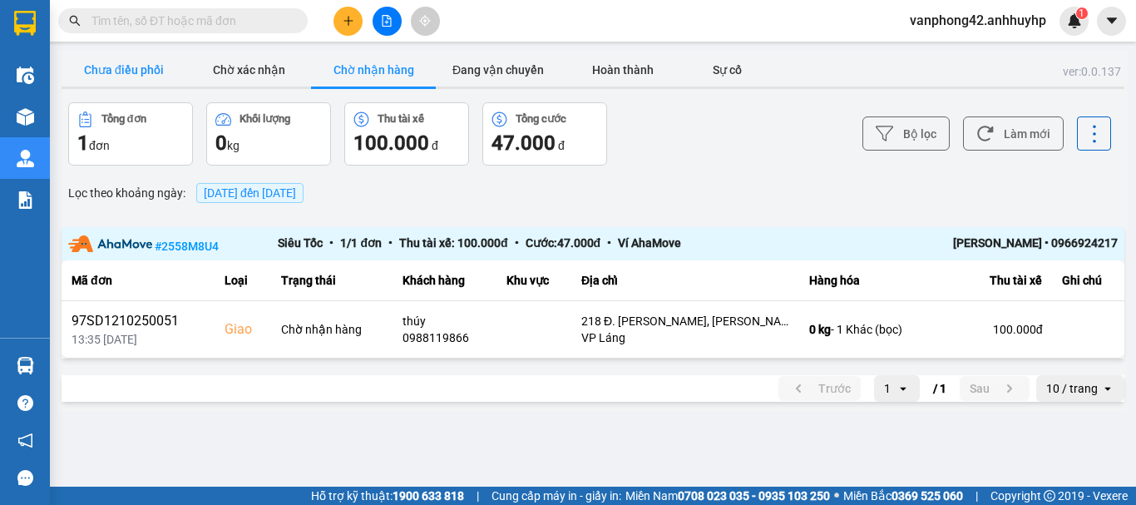
click at [144, 57] on button "Chưa điều phối" at bounding box center [124, 69] width 125 height 33
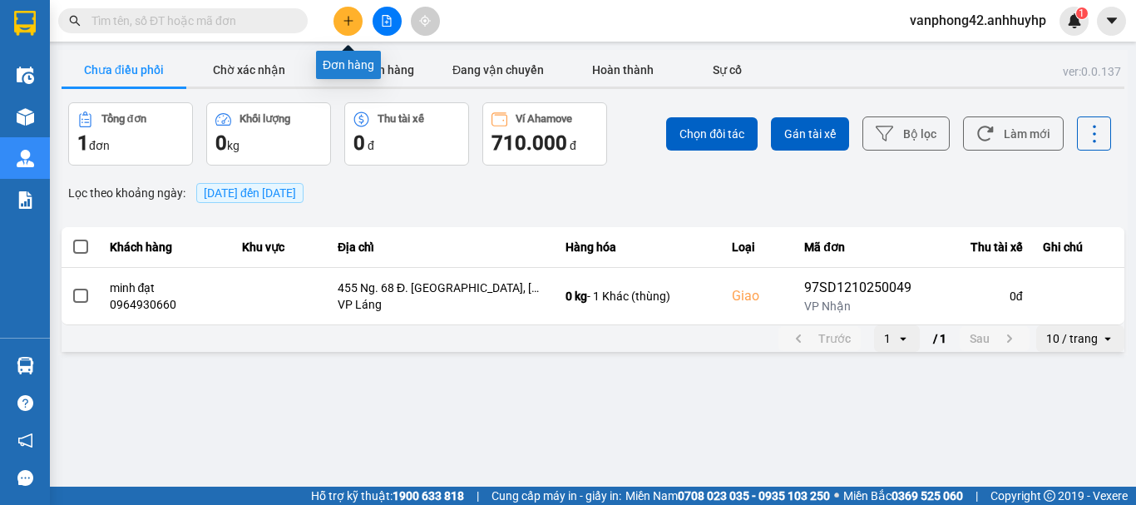
click at [336, 29] on button at bounding box center [347, 21] width 29 height 29
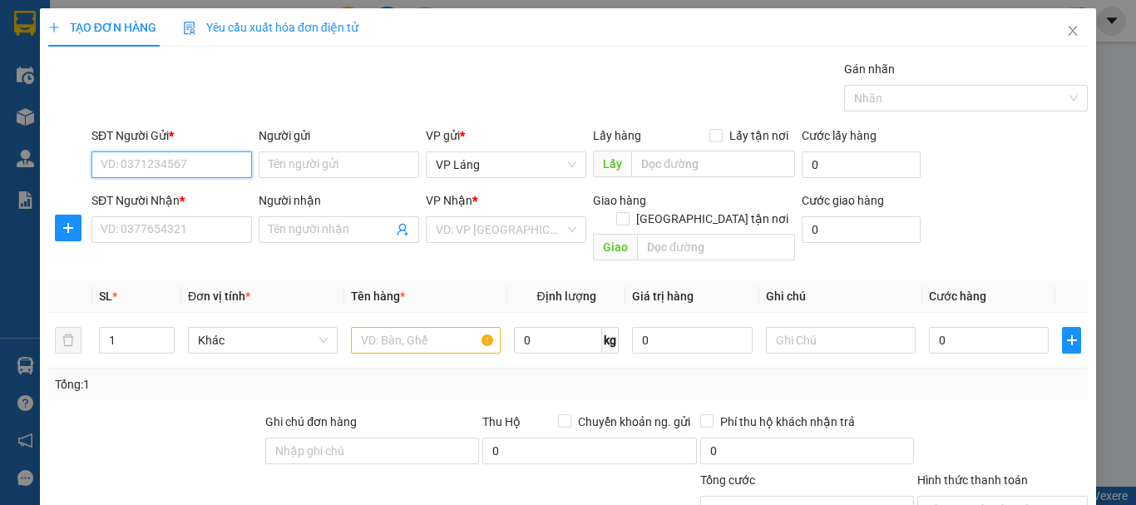
paste input "0961773693"
type input "0961773693"
click at [213, 205] on div "0961773693 - [PERSON_NAME]" at bounding box center [183, 198] width 164 height 18
type input "[PERSON_NAME]"
type input "0961773693"
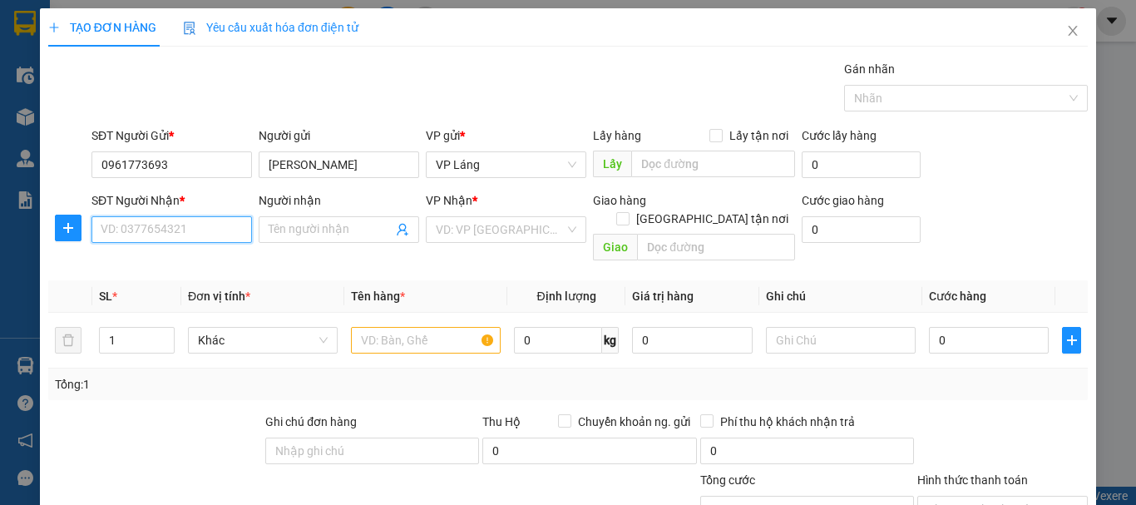
click at [200, 224] on input "SĐT Người Nhận *" at bounding box center [171, 229] width 160 height 27
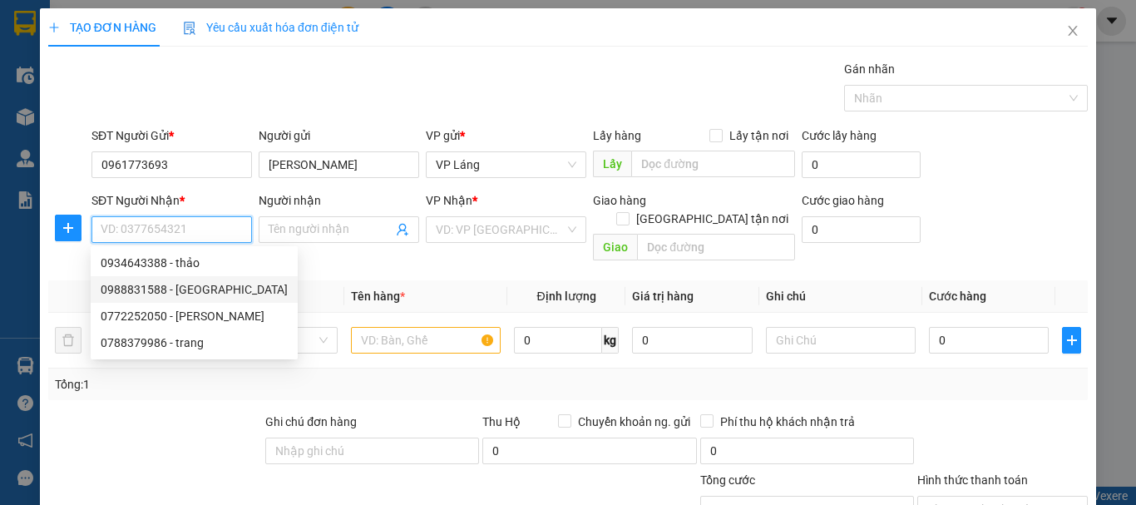
click at [197, 297] on div "0988831588 - [GEOGRAPHIC_DATA]" at bounding box center [194, 289] width 187 height 18
type input "0988831588"
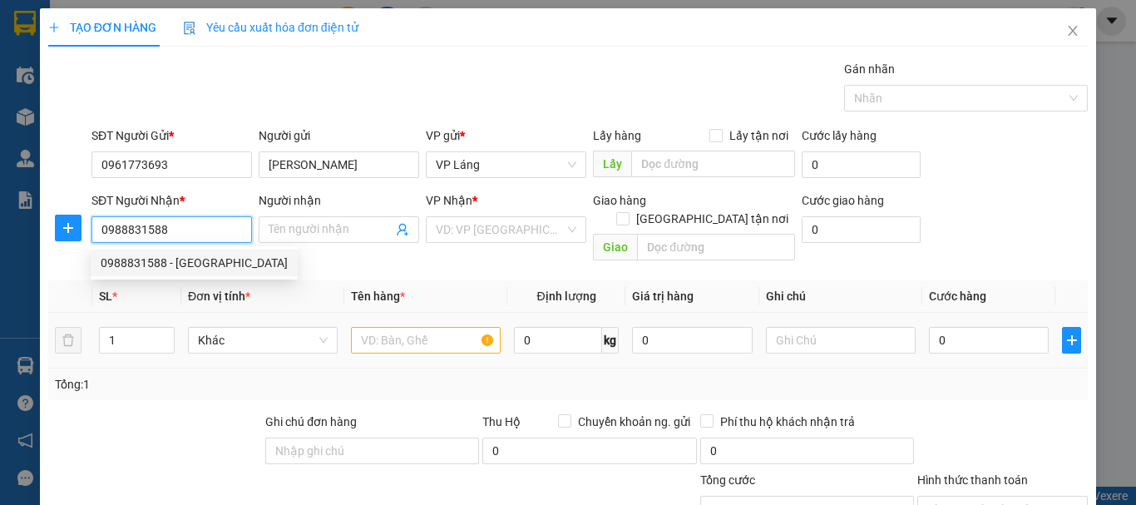
type input "[PERSON_NAME]"
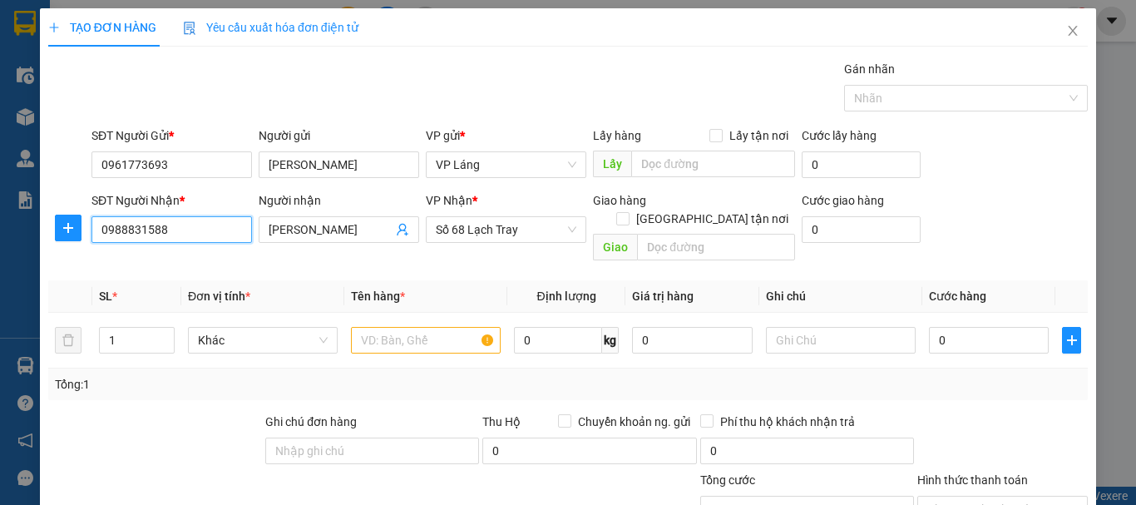
click at [201, 230] on input "0988831588" at bounding box center [171, 229] width 160 height 27
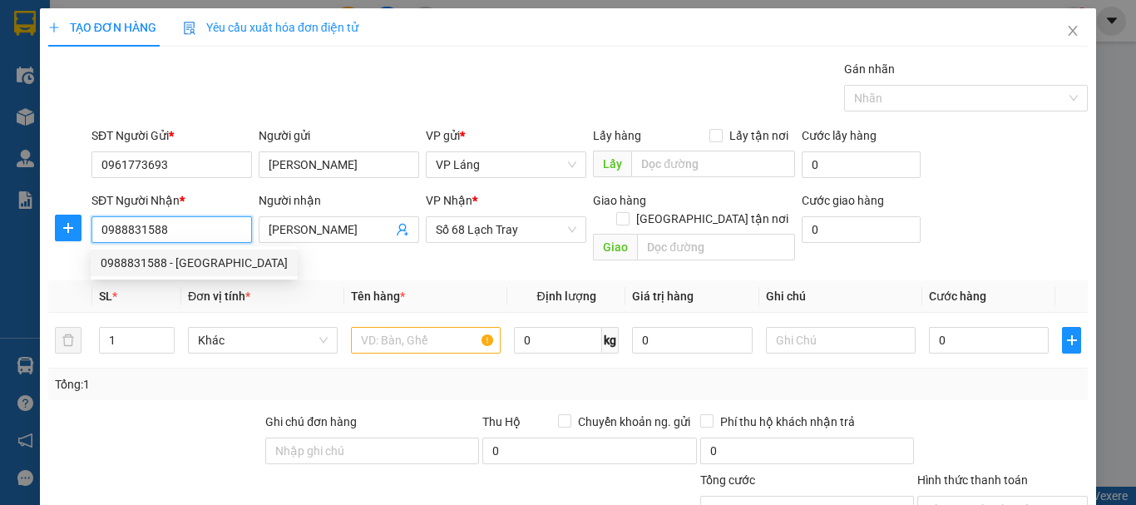
drag, startPoint x: 201, startPoint y: 230, endPoint x: 18, endPoint y: 215, distance: 183.6
click at [18, 215] on div "TẠO ĐƠN HÀNG Yêu cầu xuất hóa đơn điện tử Transit Pickup Surcharge Ids Transit …" at bounding box center [568, 252] width 1136 height 505
click at [193, 268] on div "0988831588 - [GEOGRAPHIC_DATA]" at bounding box center [194, 263] width 187 height 18
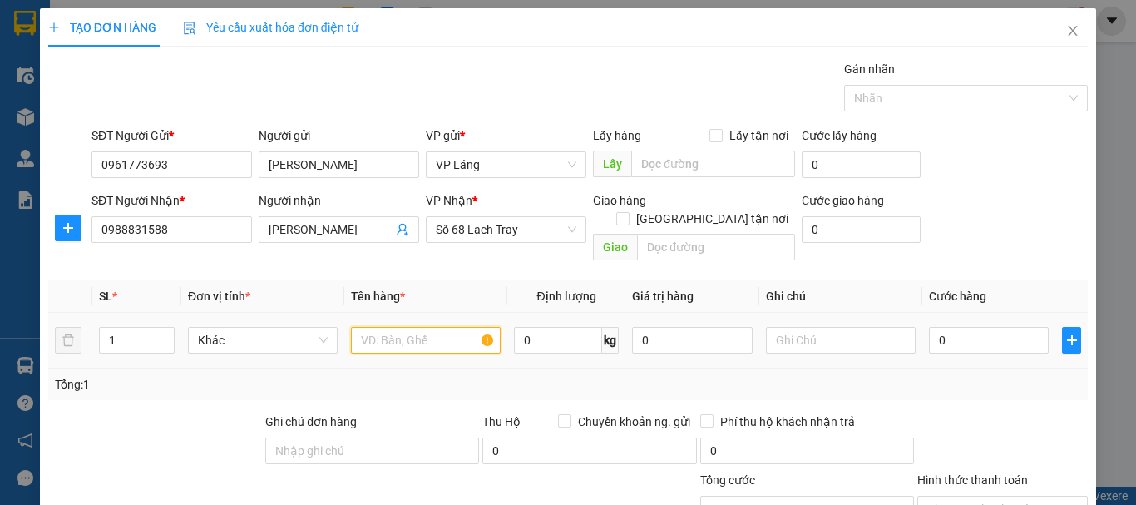
click at [435, 327] on input "text" at bounding box center [426, 340] width 150 height 27
type input "thùng"
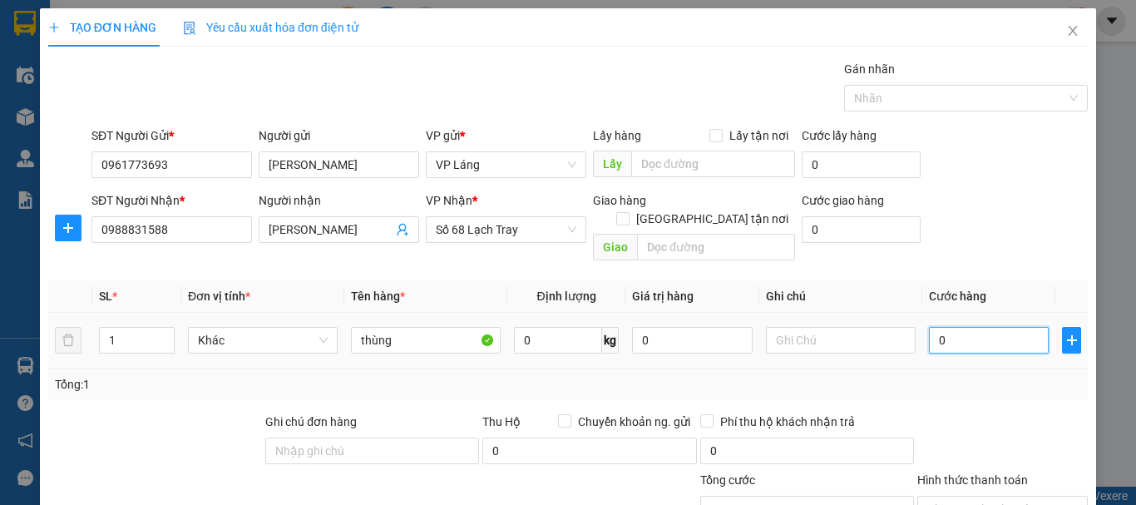
click at [966, 327] on input "0" at bounding box center [989, 340] width 120 height 27
type input "6"
type input "60"
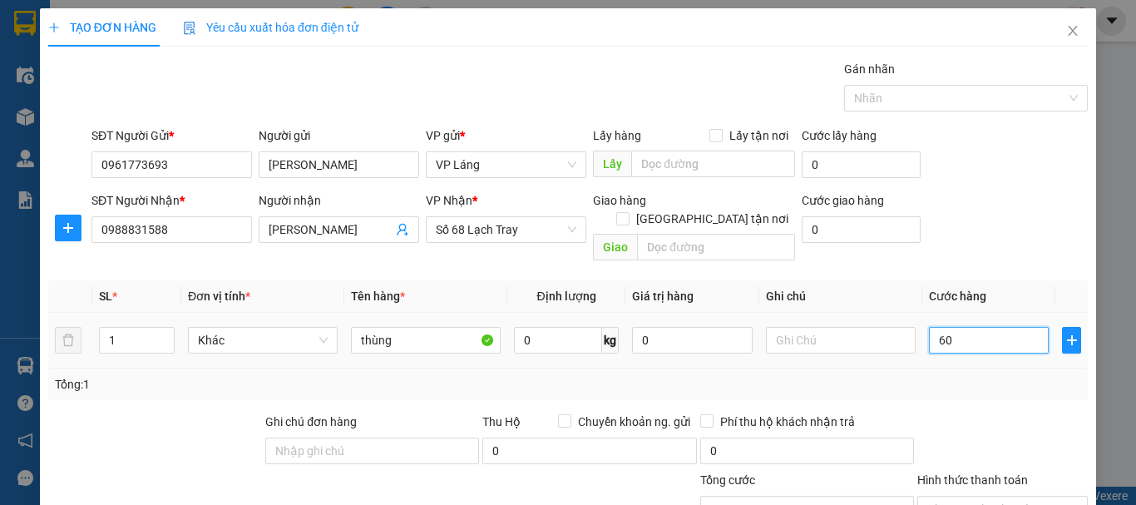
type input "60"
type input "600"
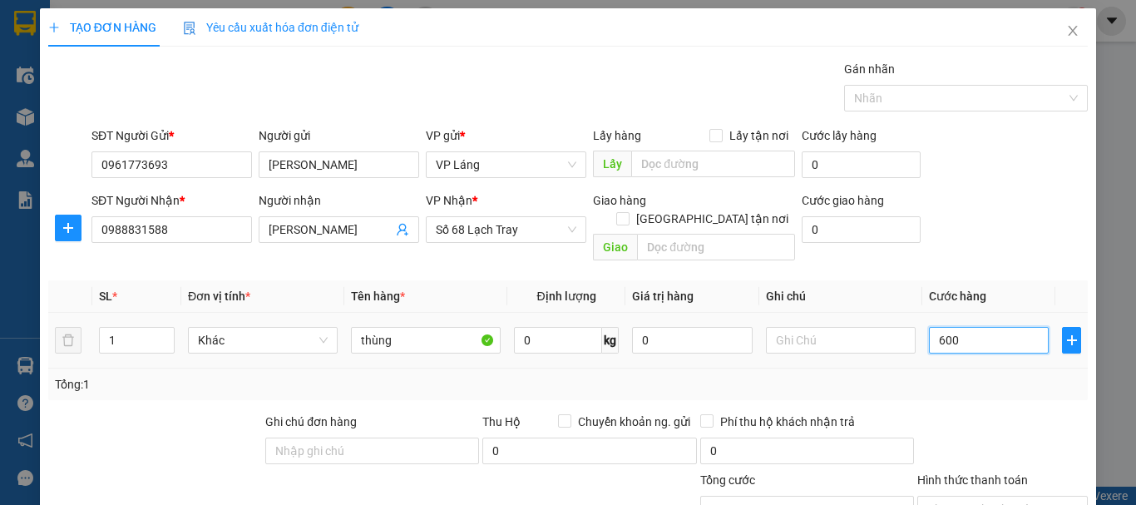
type input "6.000"
type input "60.000"
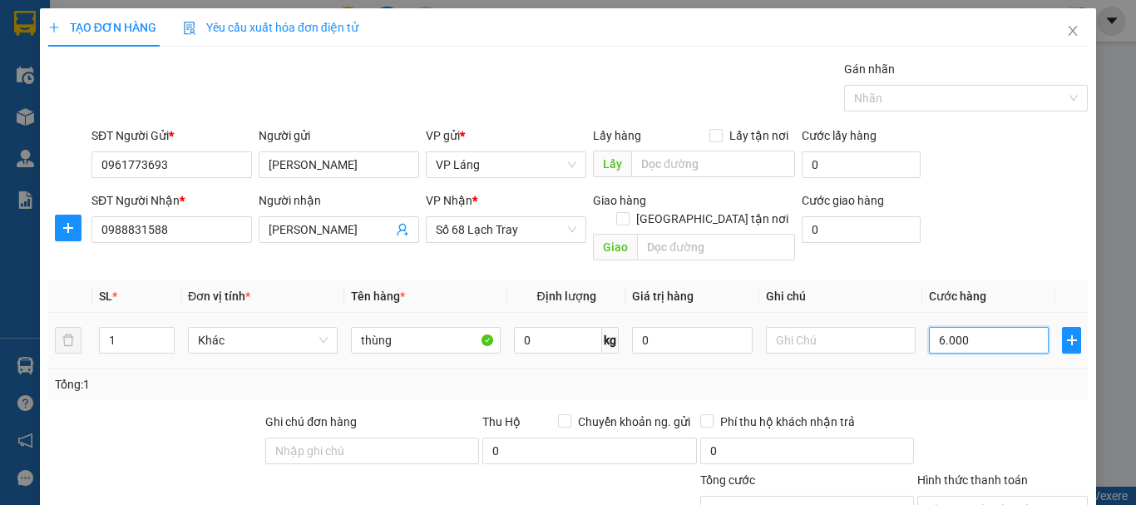
type input "60.000"
click at [950, 375] on div "Tổng: 1" at bounding box center [568, 384] width 1026 height 18
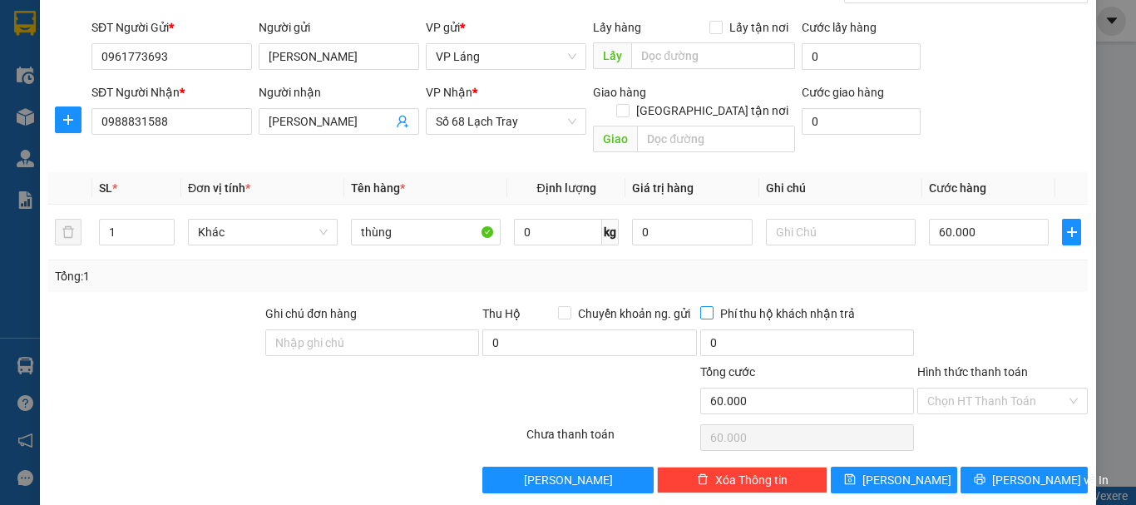
scroll to position [111, 0]
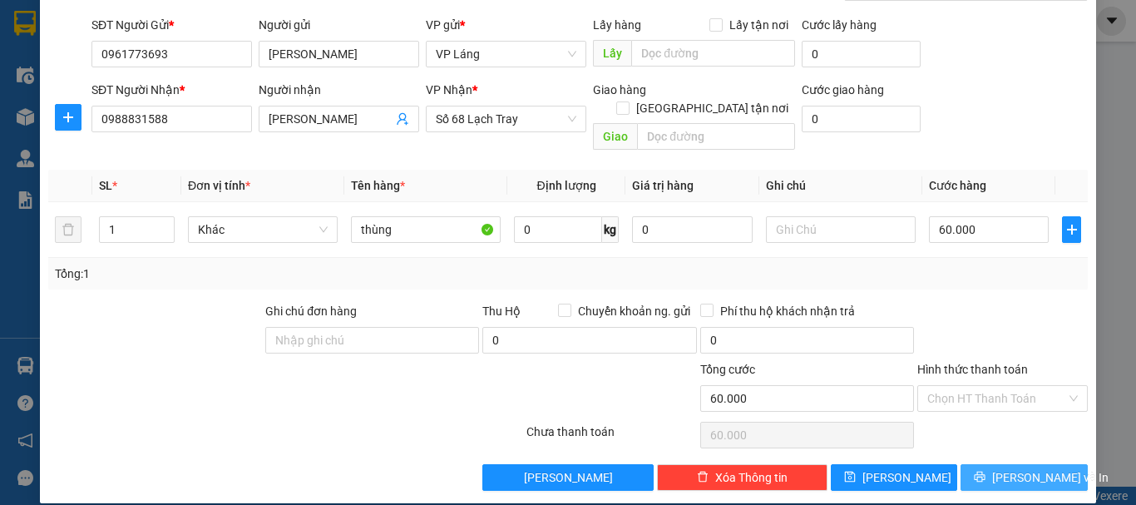
click at [985, 471] on icon "printer" at bounding box center [980, 476] width 11 height 11
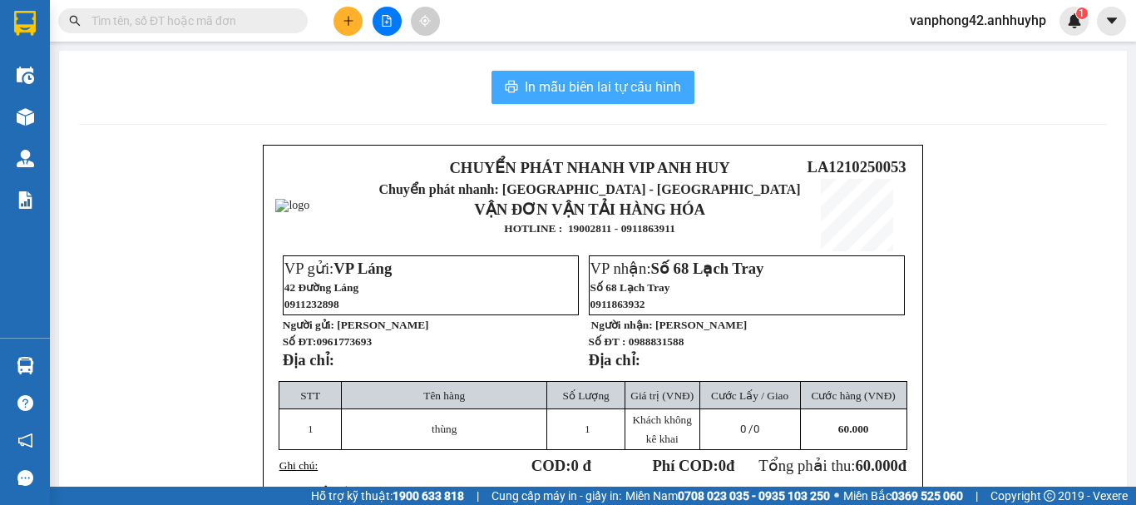
click at [659, 98] on button "In mẫu biên lai tự cấu hình" at bounding box center [592, 87] width 203 height 33
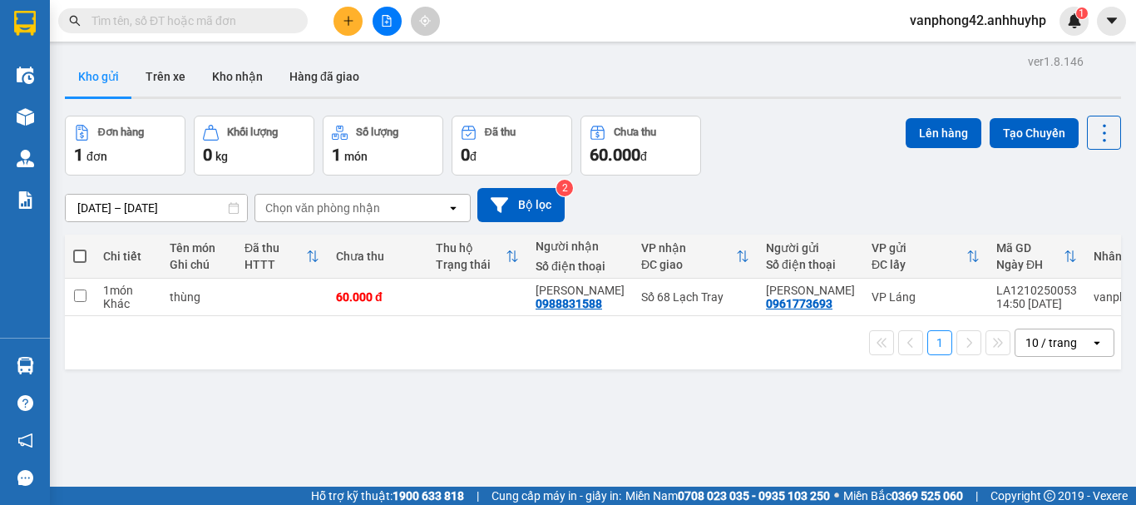
click at [395, 431] on div "ver 1.8.146 Kho gửi Trên xe Kho nhận Hàng đã giao Đơn hàng 1 đơn Khối lượng 0 k…" at bounding box center [592, 302] width 1069 height 505
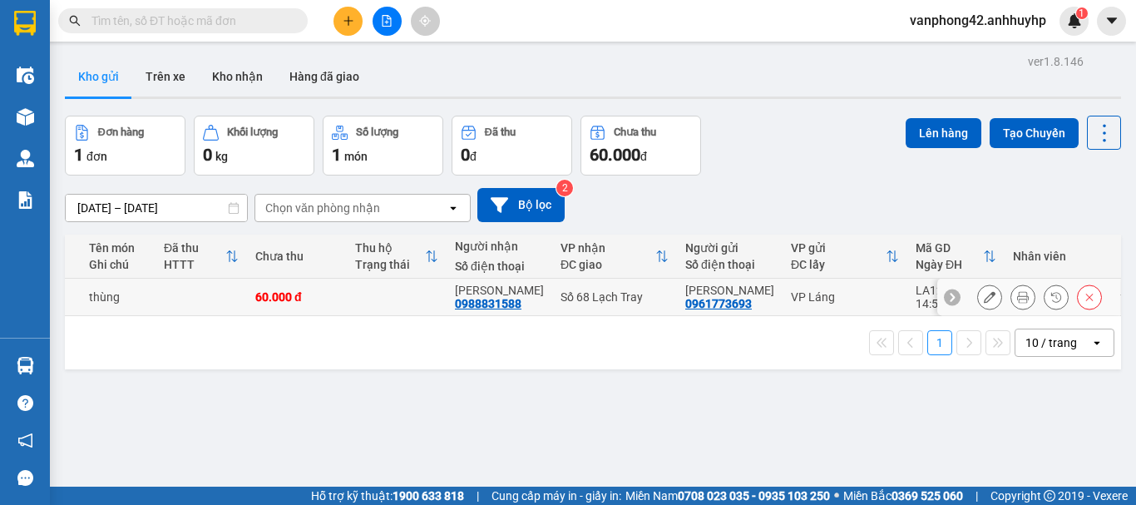
click at [915, 285] on div "LA1210250053" at bounding box center [955, 290] width 81 height 13
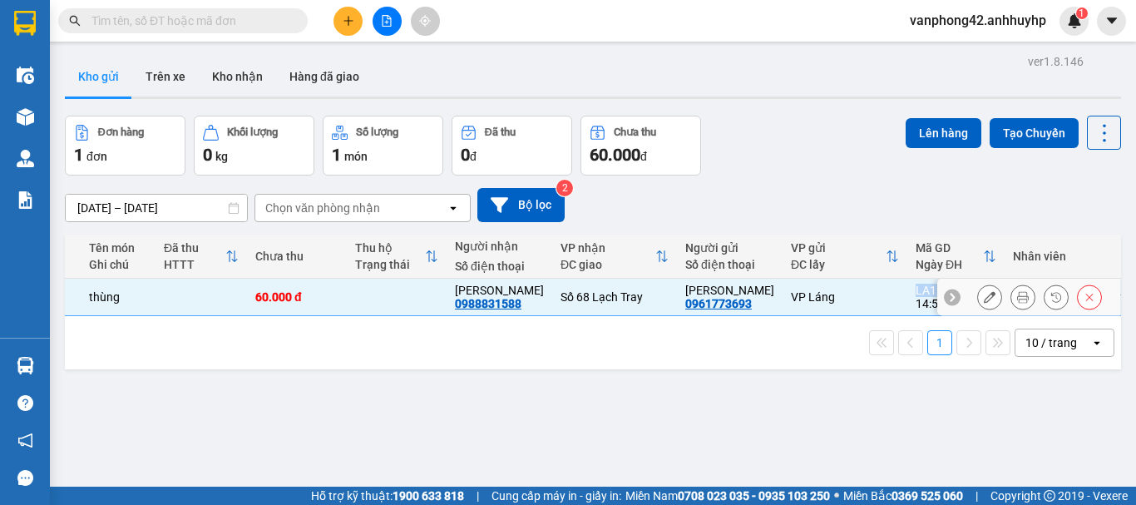
click at [915, 285] on div "LA1210250053" at bounding box center [955, 290] width 81 height 13
checkbox input "false"
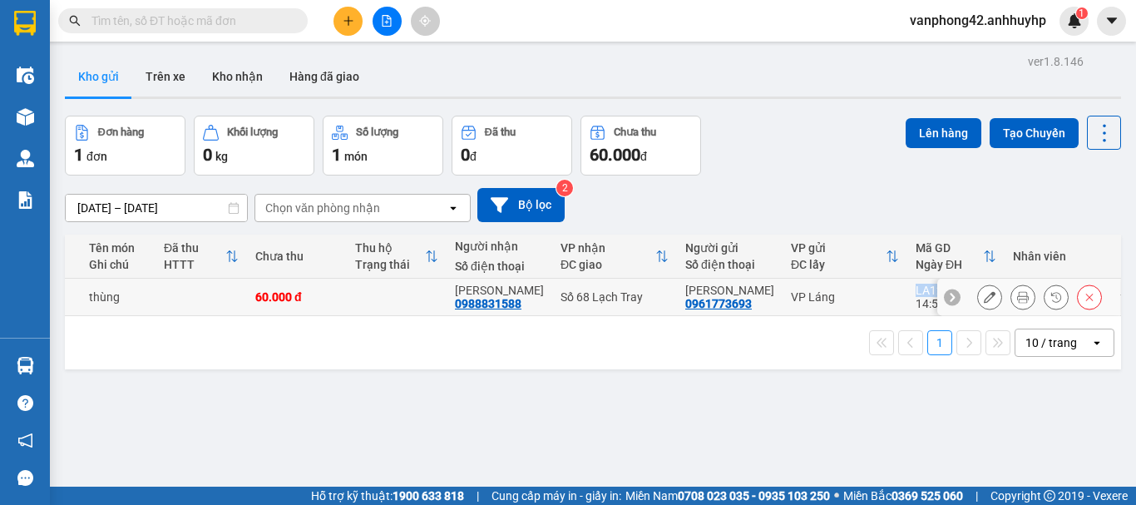
copy div "LA1210250053"
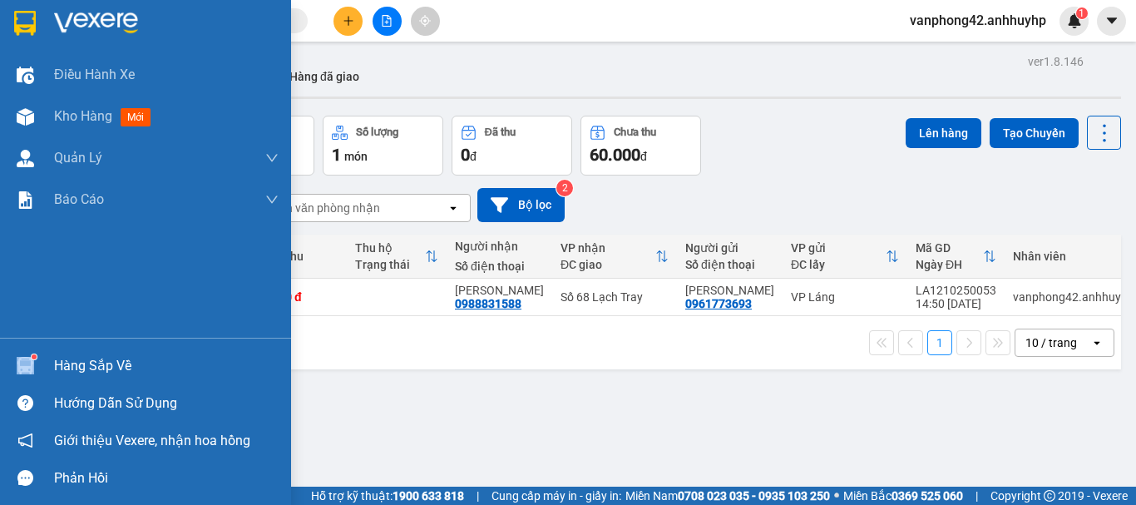
click at [54, 373] on div "Hàng sắp về" at bounding box center [145, 365] width 291 height 37
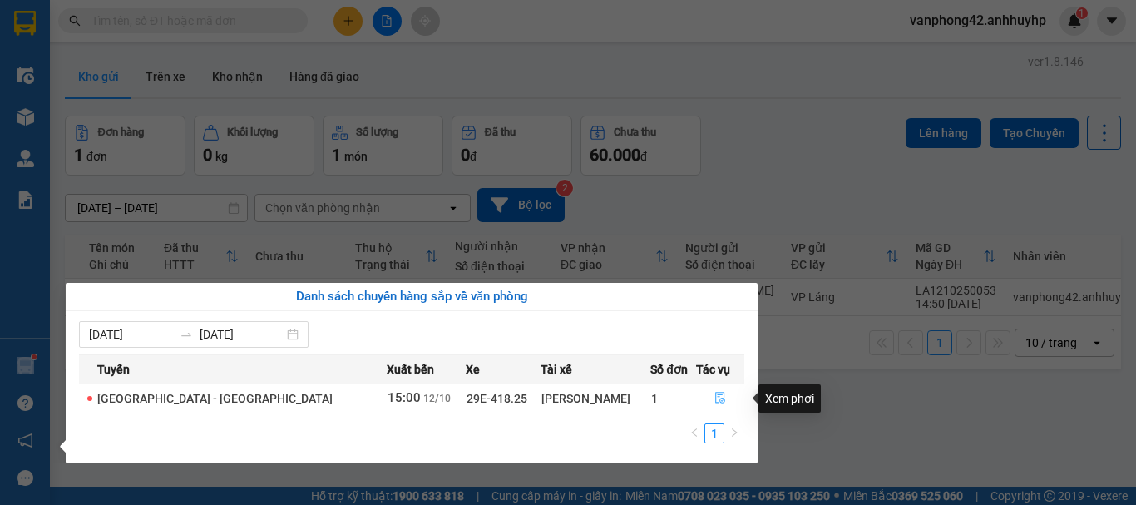
click at [714, 400] on icon "file-done" at bounding box center [720, 398] width 12 height 12
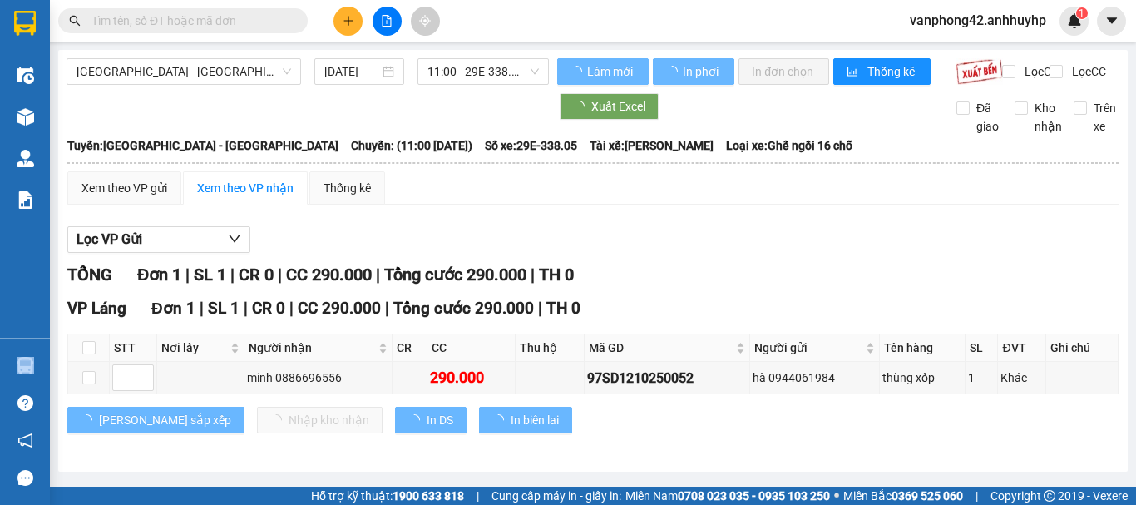
scroll to position [7, 0]
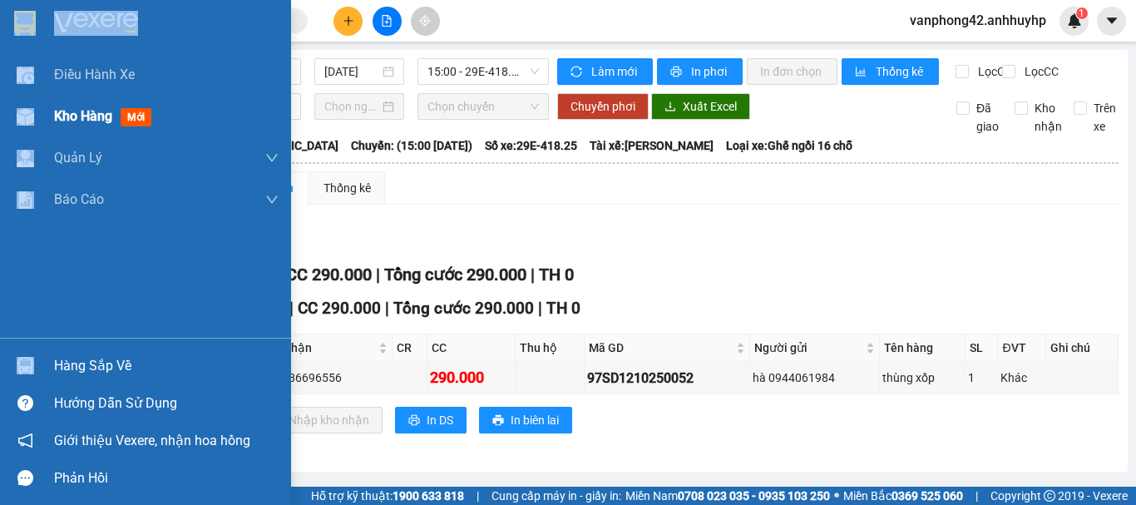
click at [126, 113] on span "mới" at bounding box center [136, 117] width 31 height 18
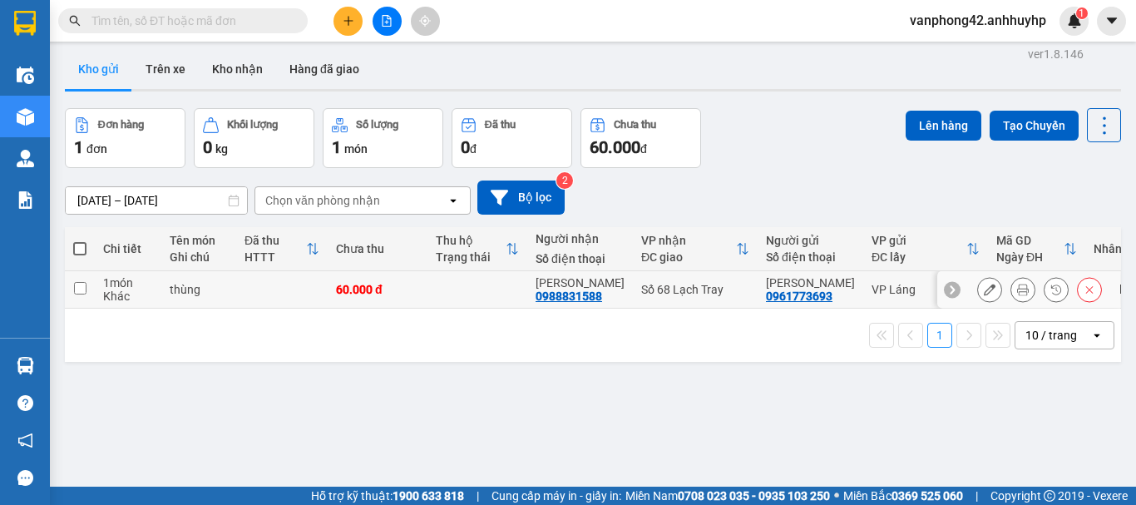
click at [288, 277] on td at bounding box center [281, 289] width 91 height 37
checkbox input "true"
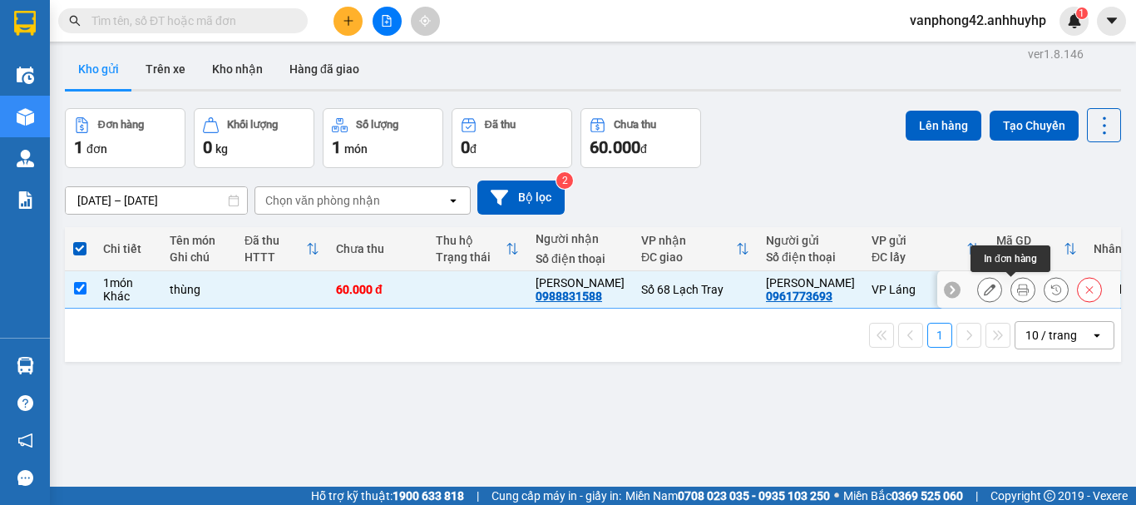
click at [1011, 285] on button at bounding box center [1022, 289] width 23 height 29
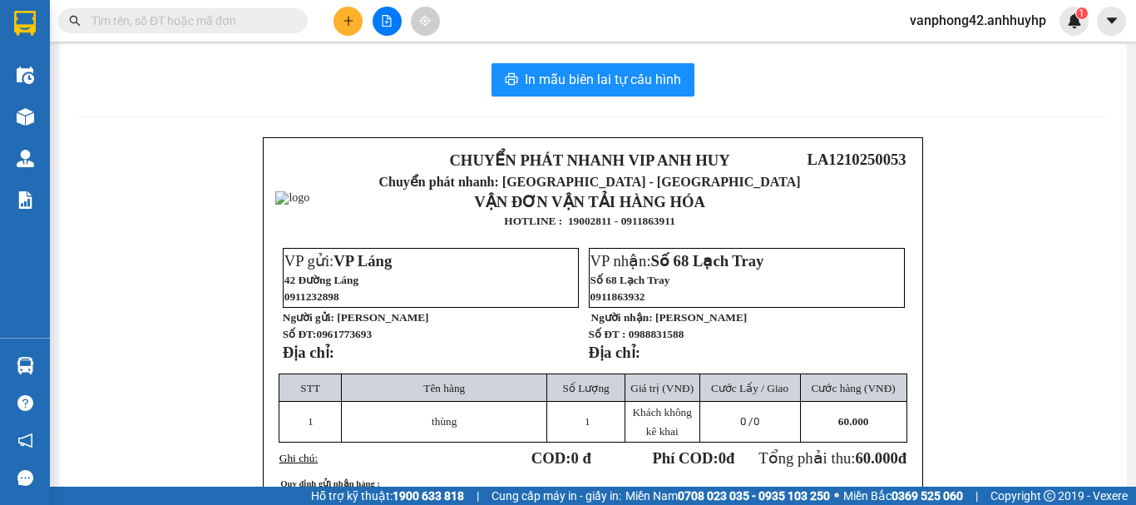
scroll to position [91, 0]
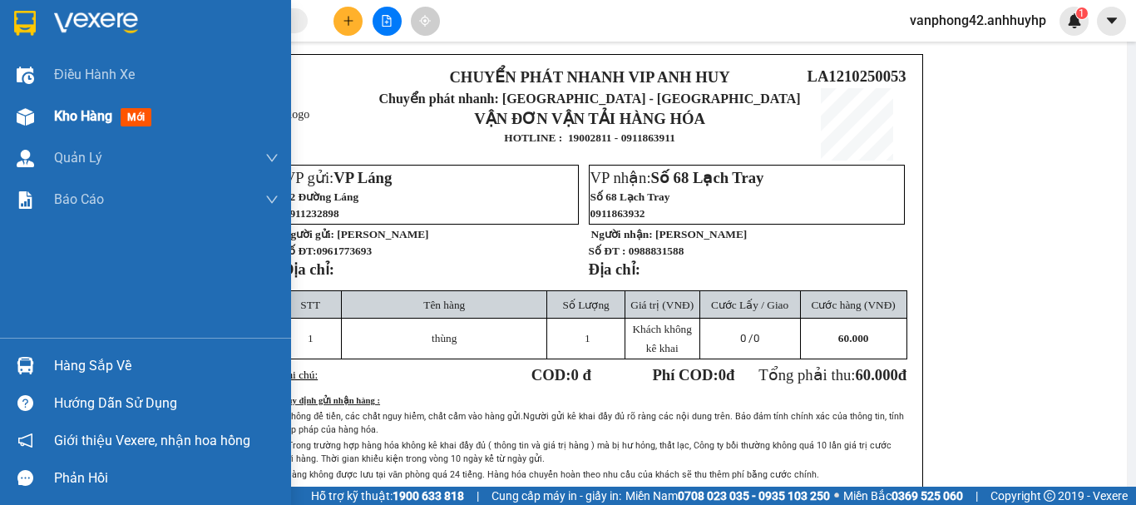
click at [58, 106] on div "Kho hàng mới" at bounding box center [106, 116] width 104 height 21
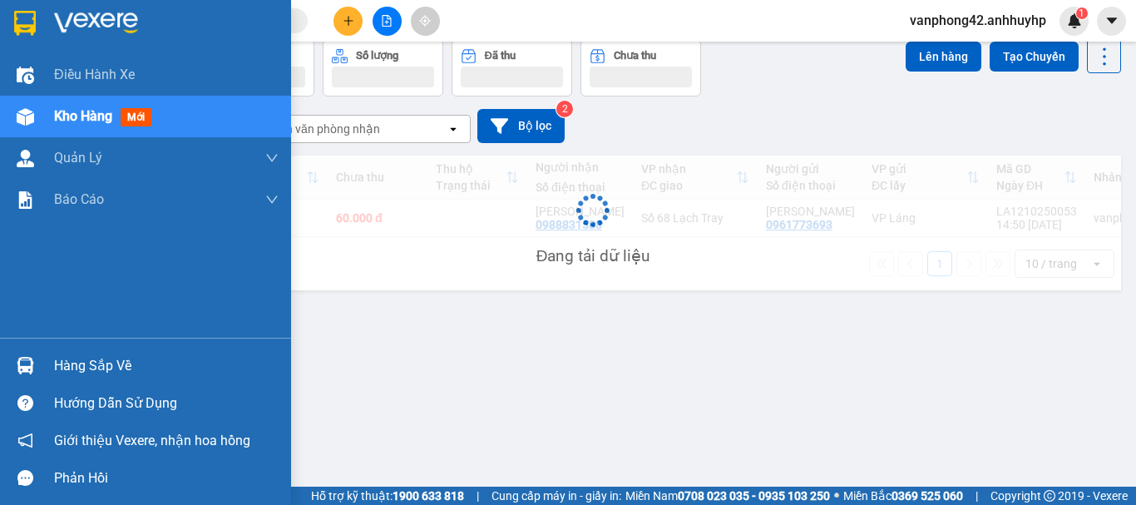
scroll to position [76, 0]
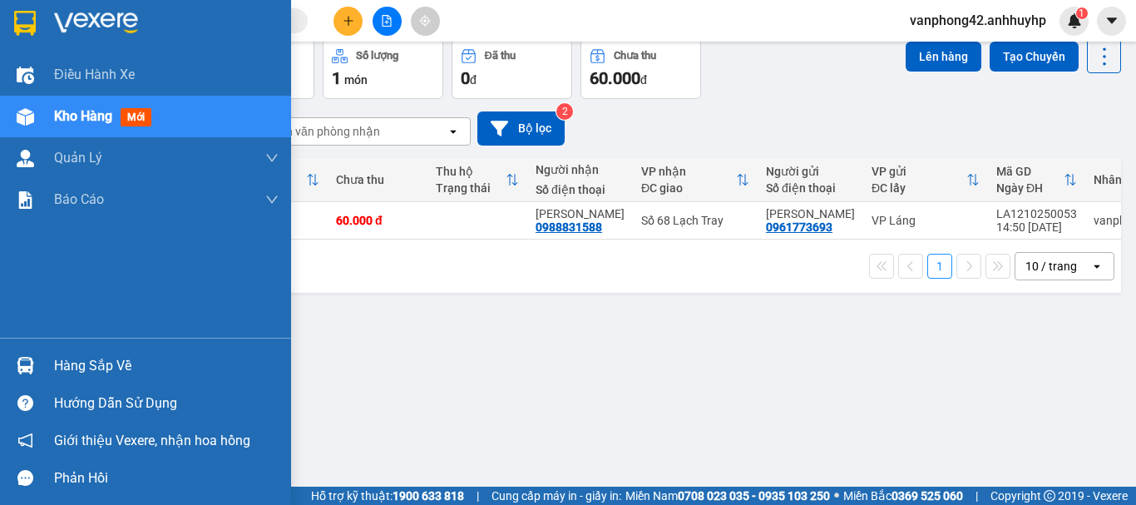
click at [66, 366] on div "Hàng sắp về" at bounding box center [166, 365] width 225 height 25
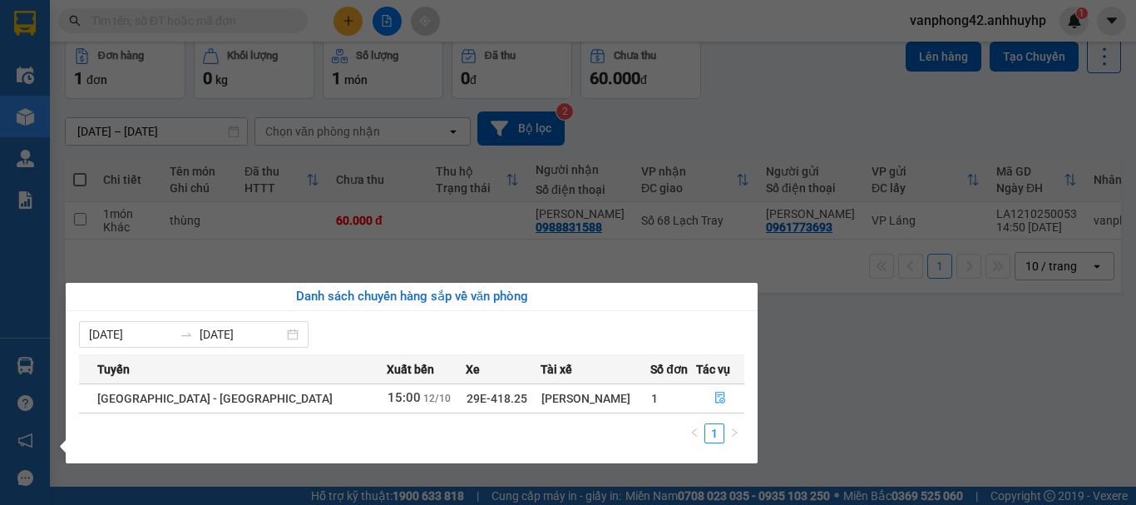
click at [916, 333] on section "Kết quả tìm kiếm ( 0 ) Bộ lọc No Data vanphong42.anhhuyhp 1 Điều hành xe Kho hà…" at bounding box center [568, 252] width 1136 height 505
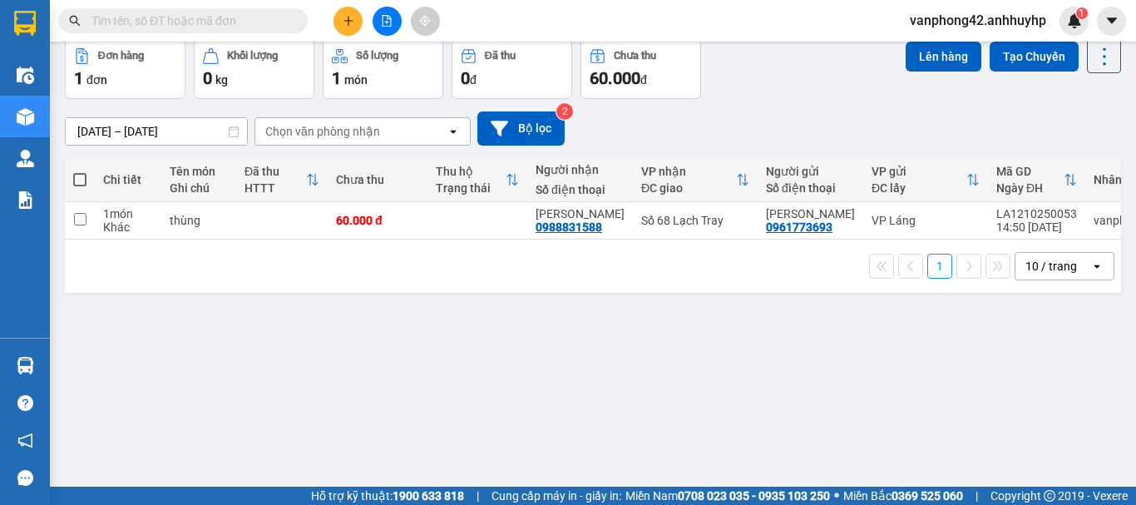
scroll to position [0, 81]
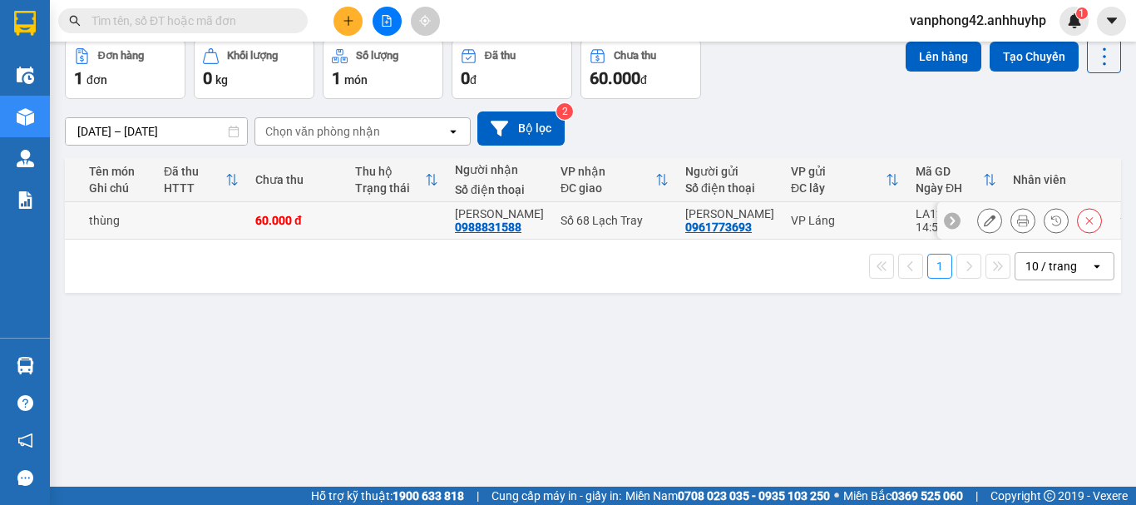
click at [915, 212] on div "LA1210250053" at bounding box center [955, 213] width 81 height 13
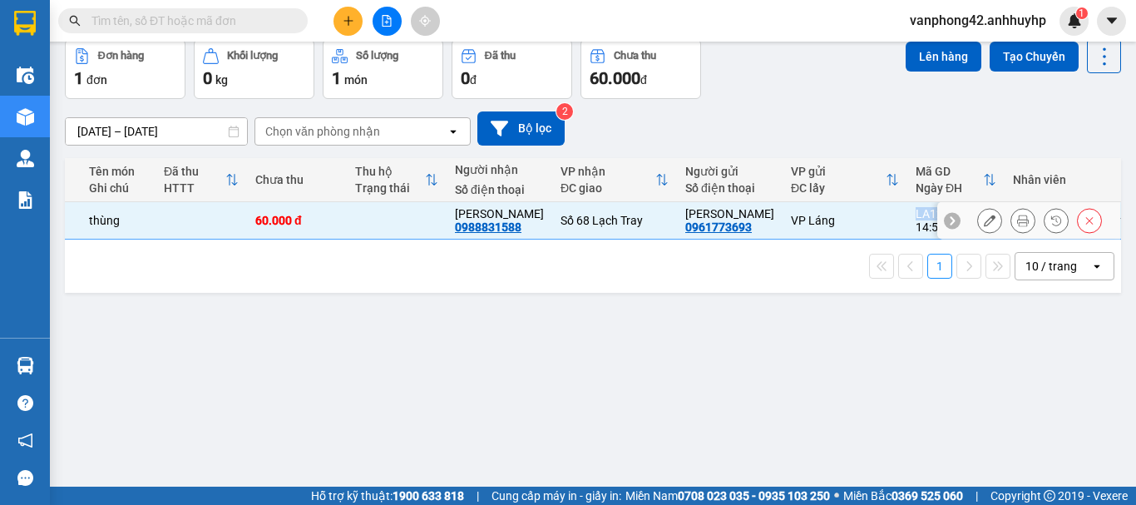
click at [915, 212] on div "LA1210250053" at bounding box center [955, 213] width 81 height 13
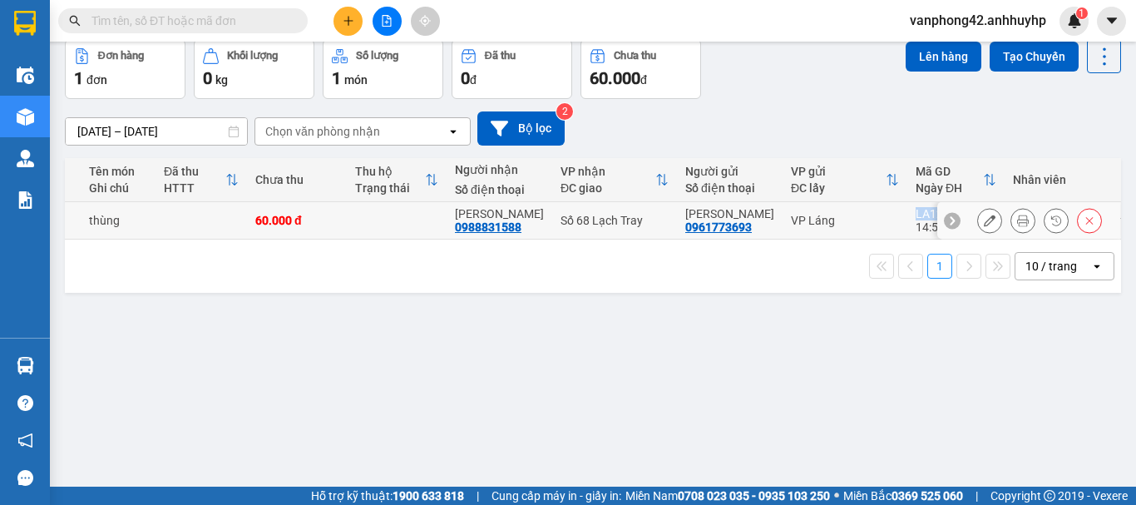
copy div "LA1210250053"
click at [235, 214] on td at bounding box center [200, 220] width 91 height 37
checkbox input "true"
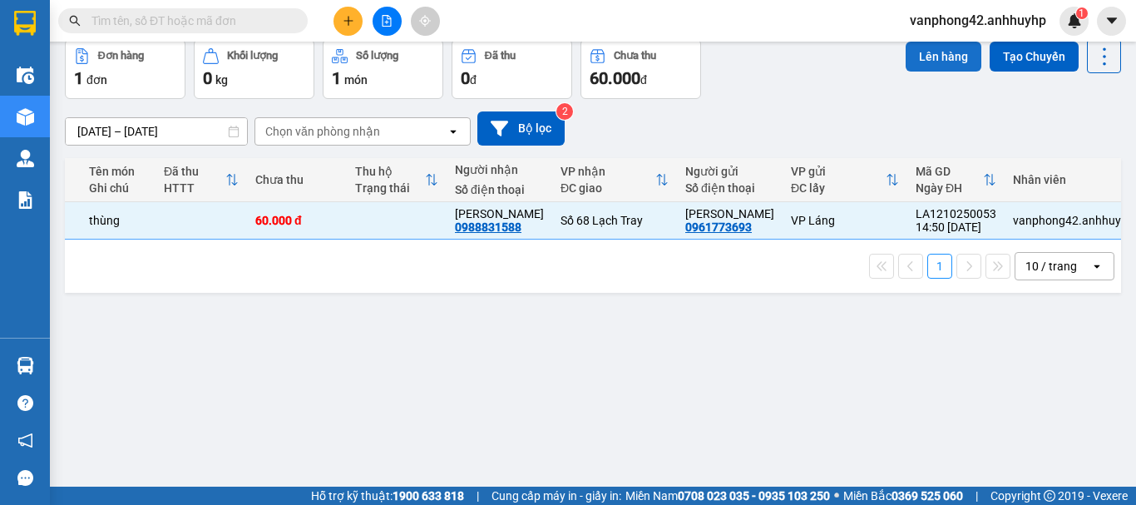
click at [925, 56] on button "Lên hàng" at bounding box center [943, 57] width 76 height 30
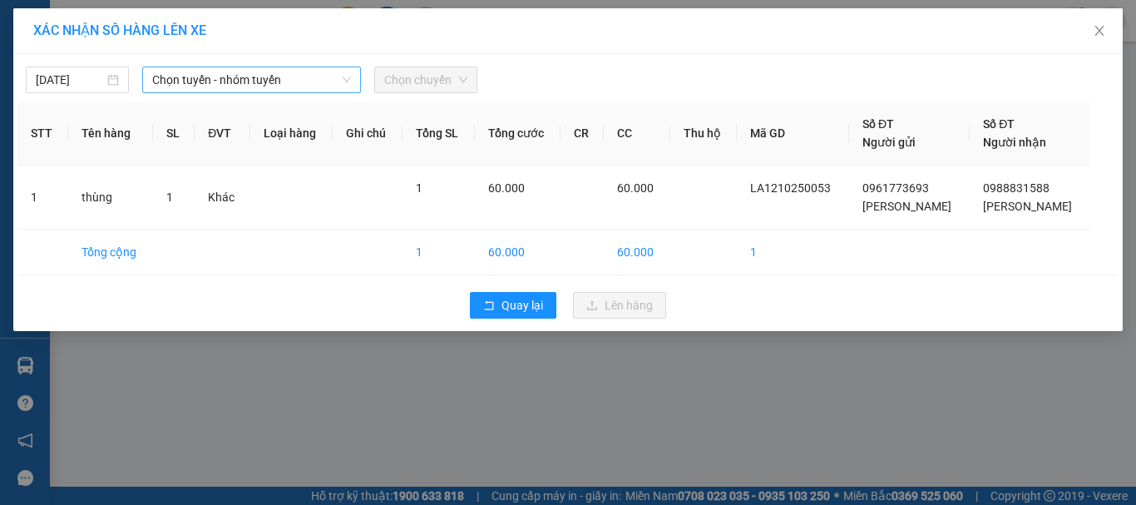
click at [313, 89] on span "Chọn tuyến - nhóm tuyến" at bounding box center [251, 79] width 199 height 25
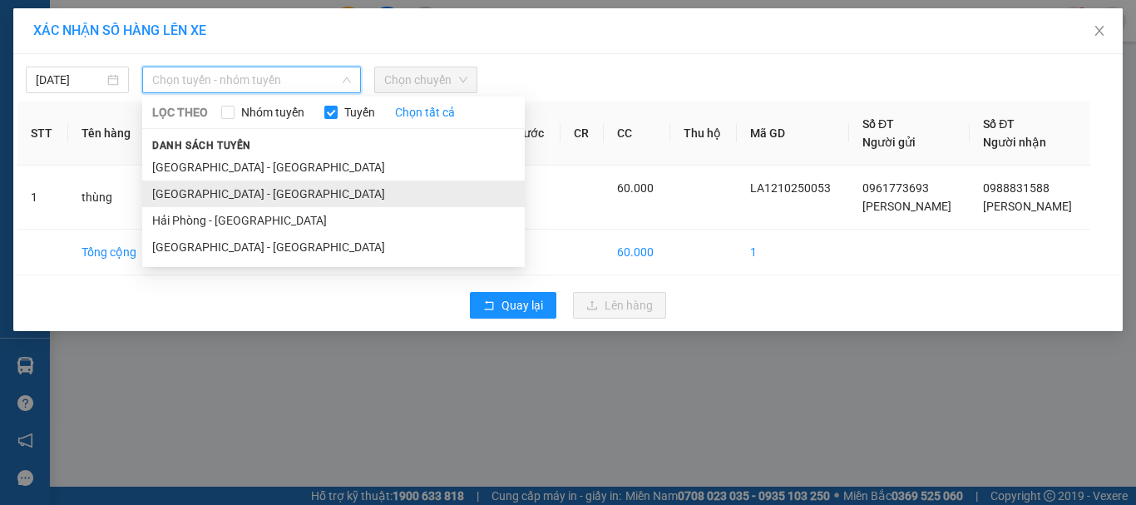
click at [239, 191] on li "[GEOGRAPHIC_DATA] - [GEOGRAPHIC_DATA]" at bounding box center [333, 193] width 382 height 27
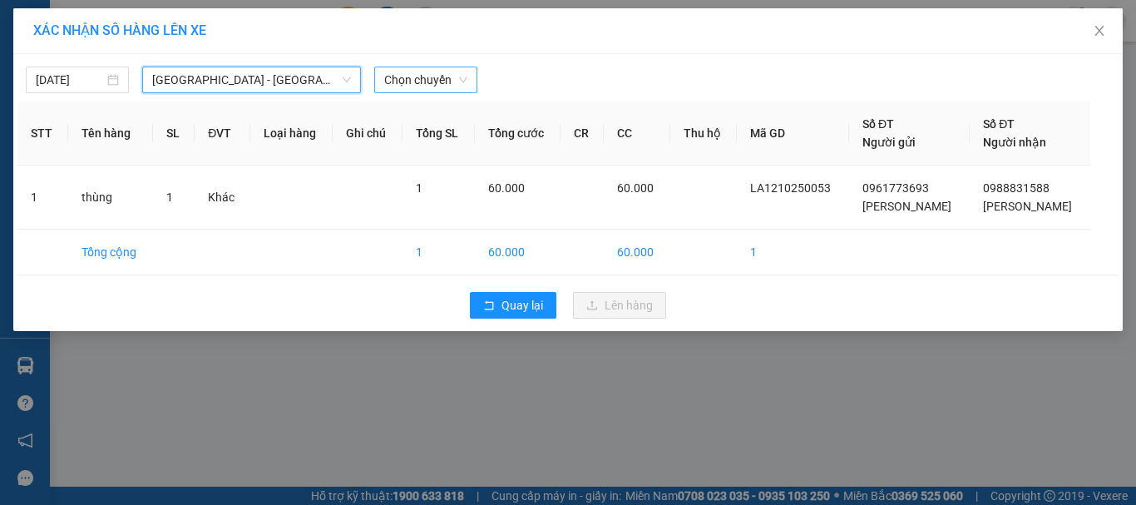
click at [417, 85] on span "Chọn chuyến" at bounding box center [425, 79] width 83 height 25
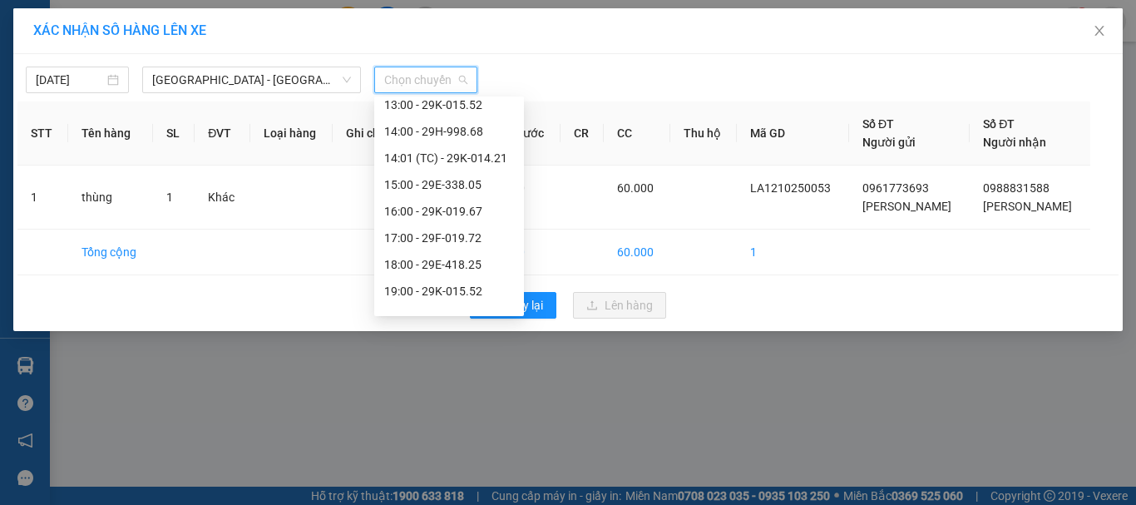
scroll to position [319, 0]
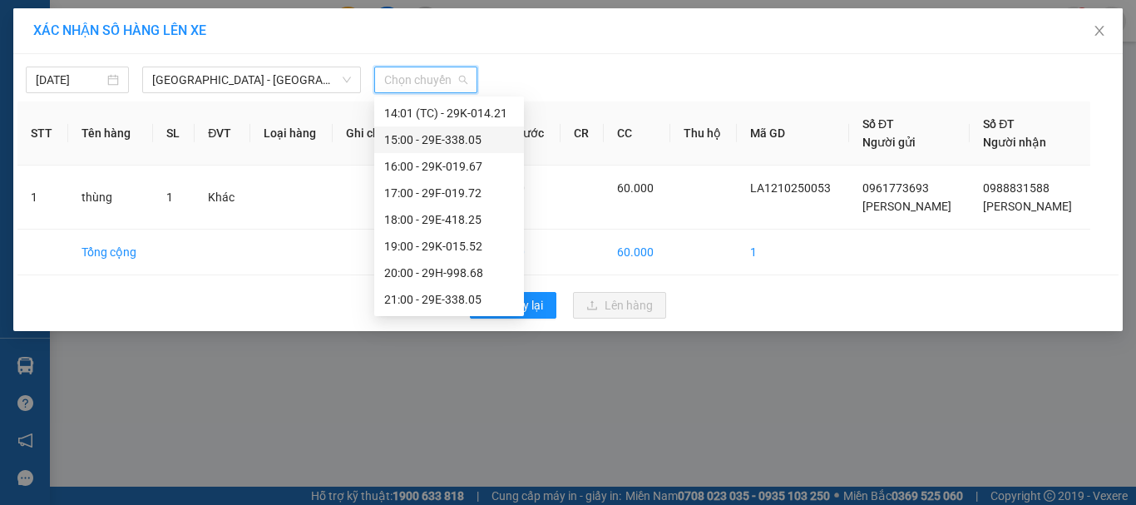
click at [440, 136] on div "15:00 - 29E-338.05" at bounding box center [449, 140] width 130 height 18
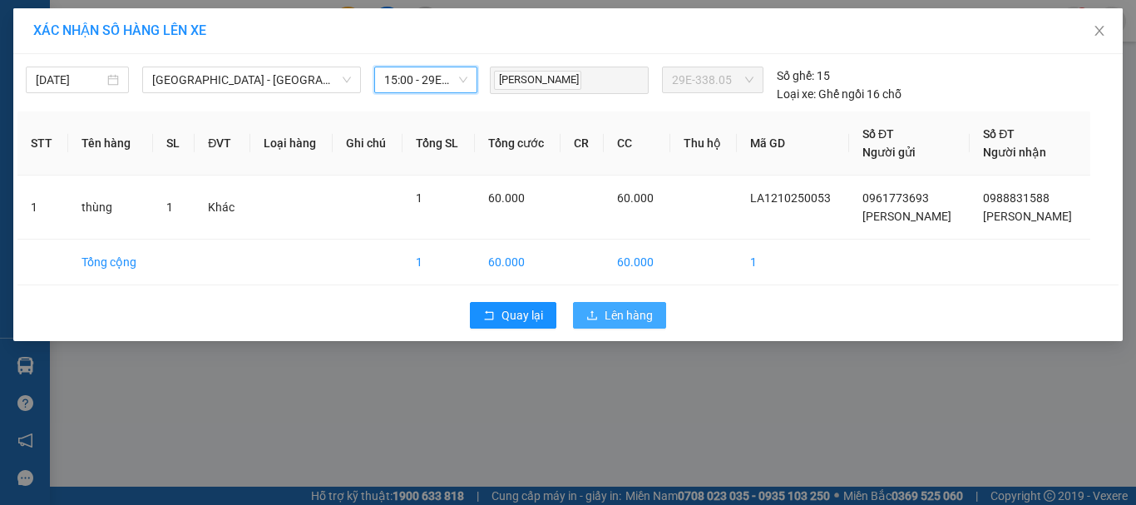
click at [594, 311] on icon "upload" at bounding box center [592, 315] width 12 height 12
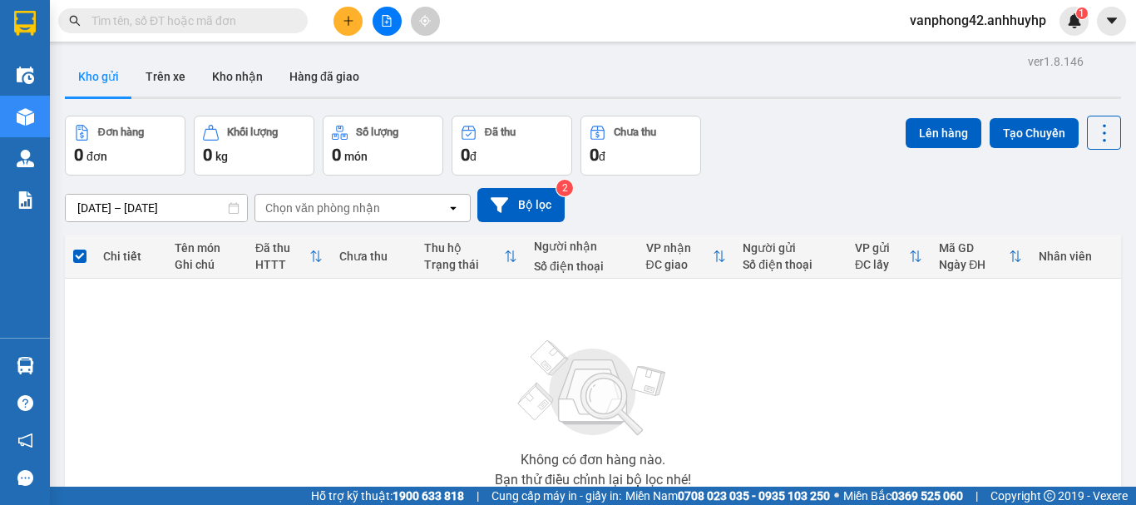
click at [348, 27] on button at bounding box center [347, 21] width 29 height 29
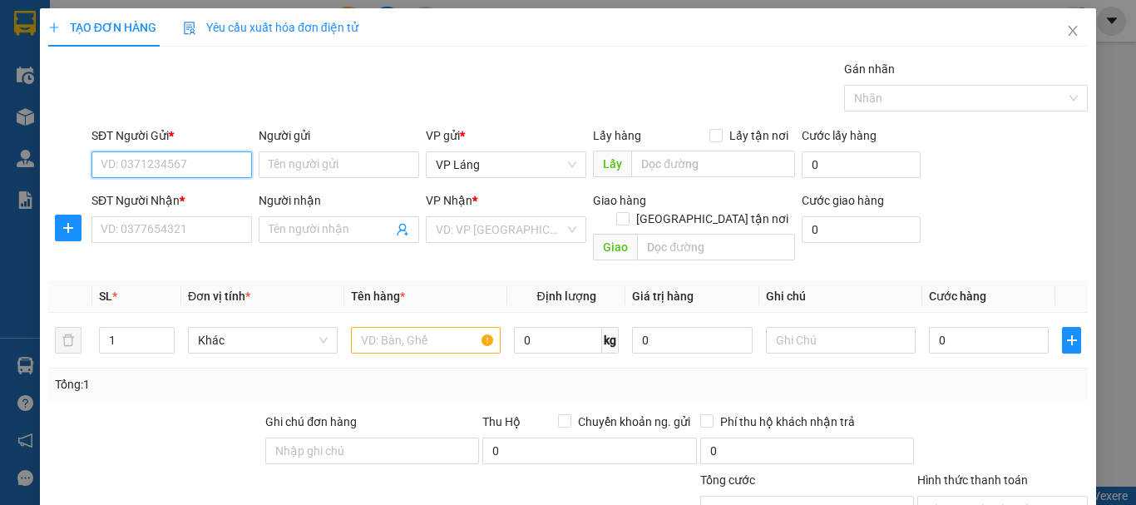
click at [209, 160] on input "SĐT Người Gửi *" at bounding box center [171, 164] width 160 height 27
type input "0916155984"
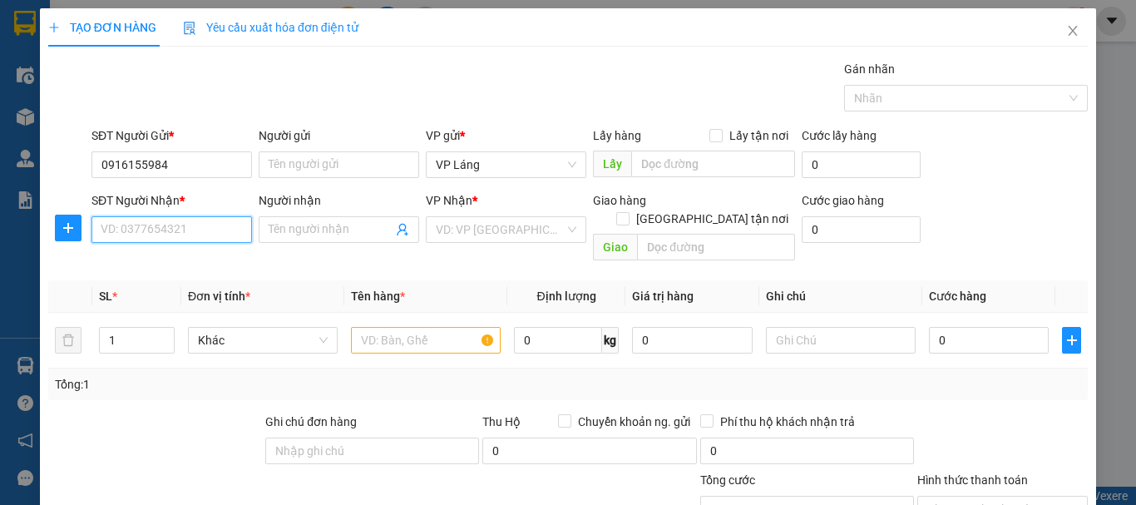
click at [205, 225] on input "SĐT Người Nhận *" at bounding box center [171, 229] width 160 height 27
type input "0388159786"
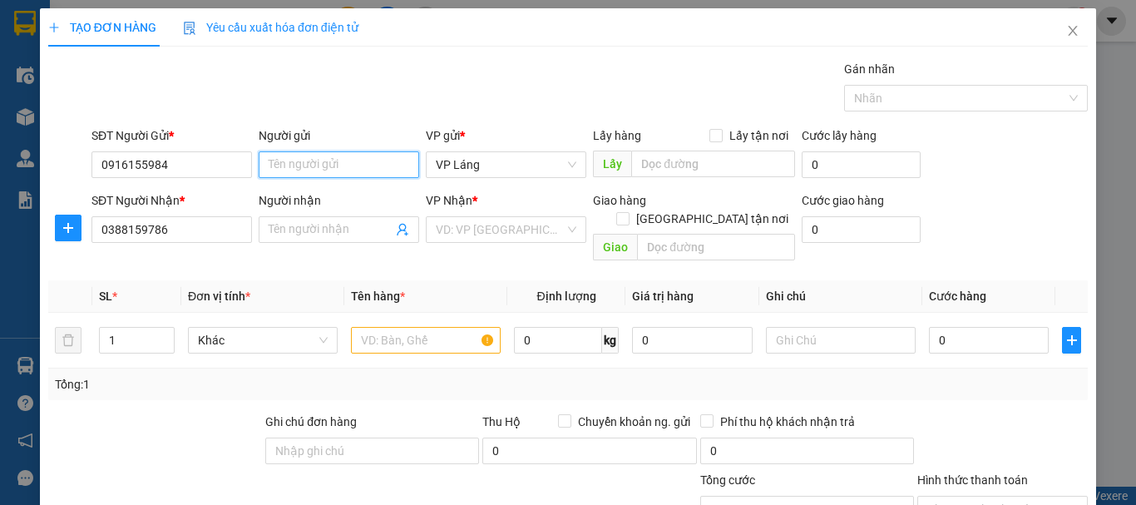
click at [321, 157] on input "Người gửi" at bounding box center [339, 164] width 160 height 27
click at [1052, 23] on span "Close" at bounding box center [1072, 31] width 47 height 47
